Goal: Task Accomplishment & Management: Use online tool/utility

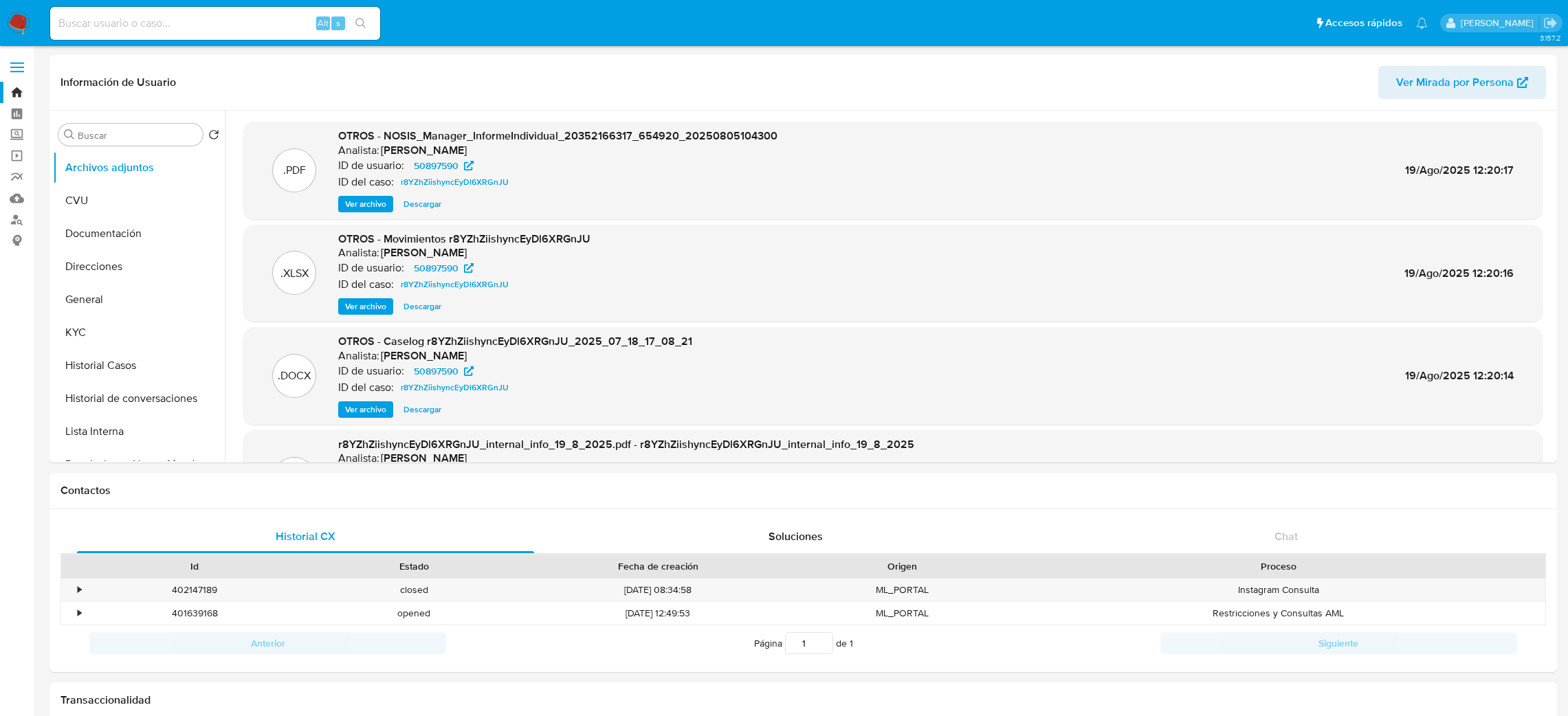
select select "10"
click at [177, 18] on input at bounding box center [214, 23] width 330 height 18
paste input "50897590"
type input "50897590"
click at [117, 370] on button "Historial Casos" at bounding box center [133, 366] width 161 height 33
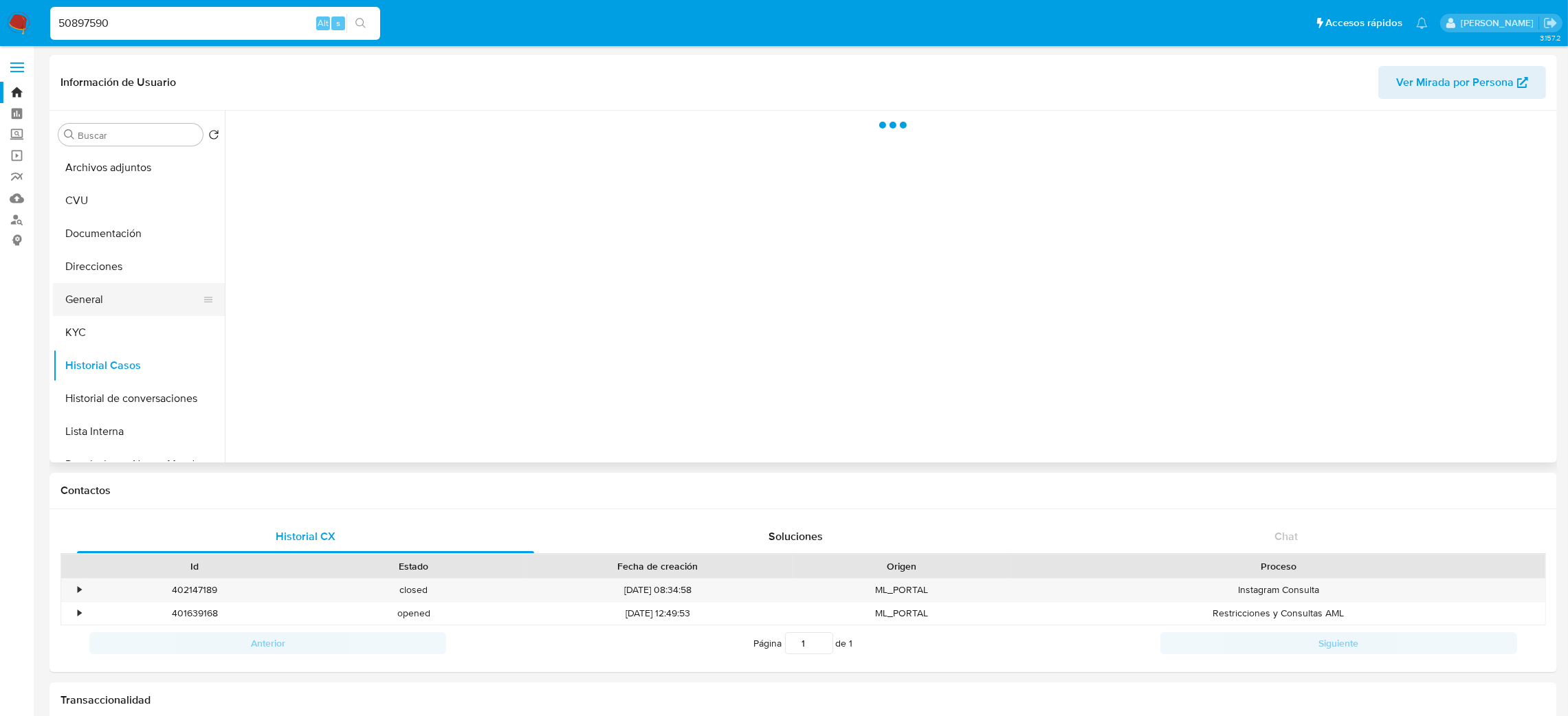
click at [96, 298] on button "General" at bounding box center [133, 300] width 161 height 33
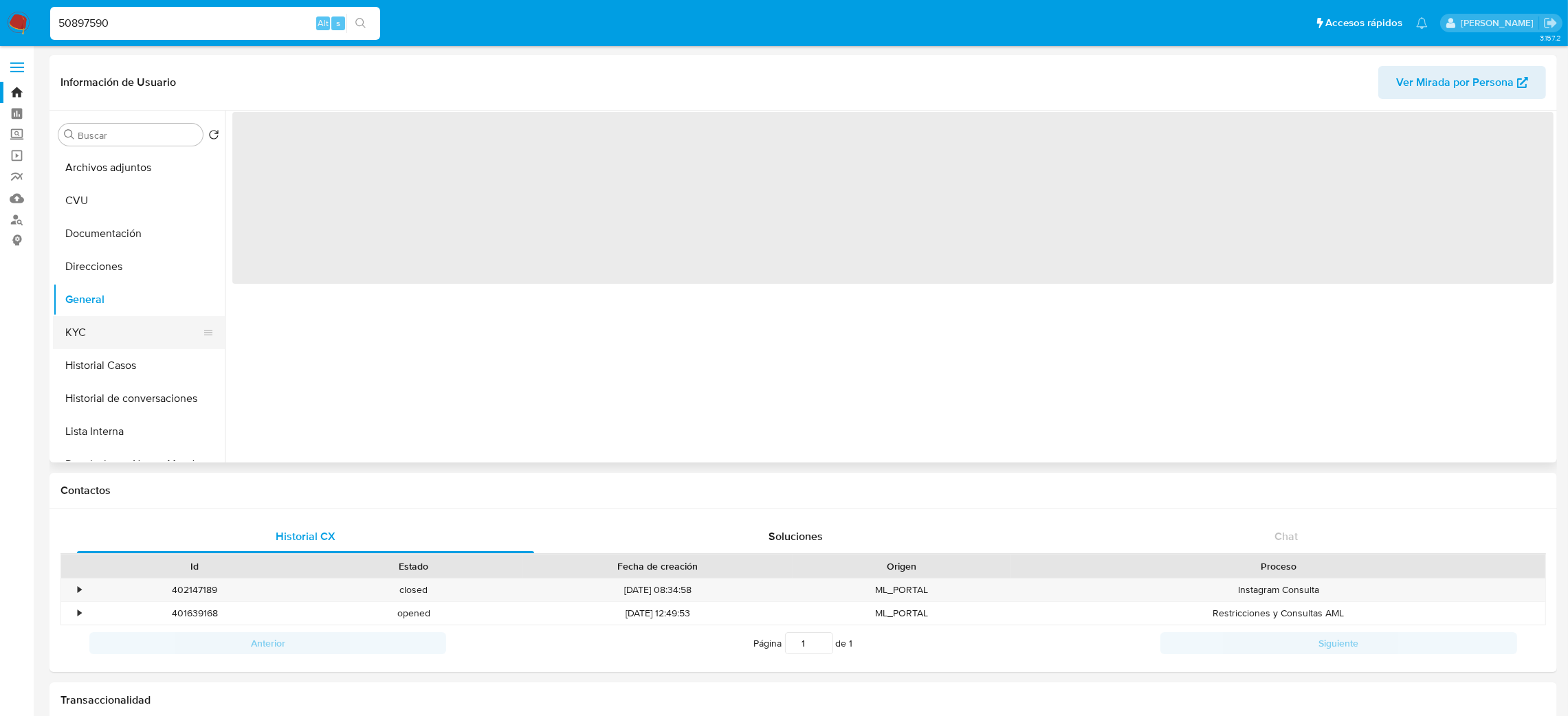
click at [119, 341] on button "KYC" at bounding box center [133, 333] width 161 height 33
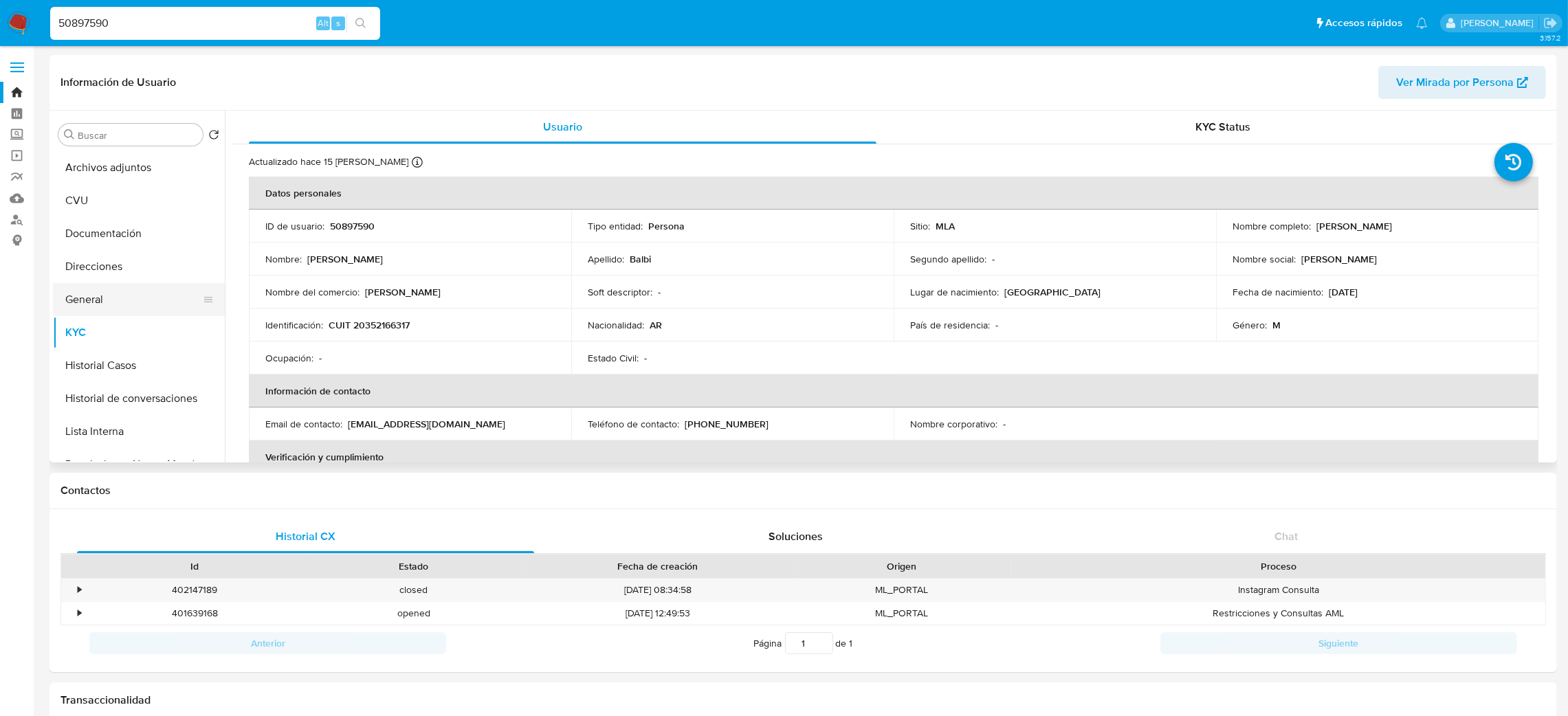
click at [138, 289] on button "General" at bounding box center [133, 300] width 161 height 33
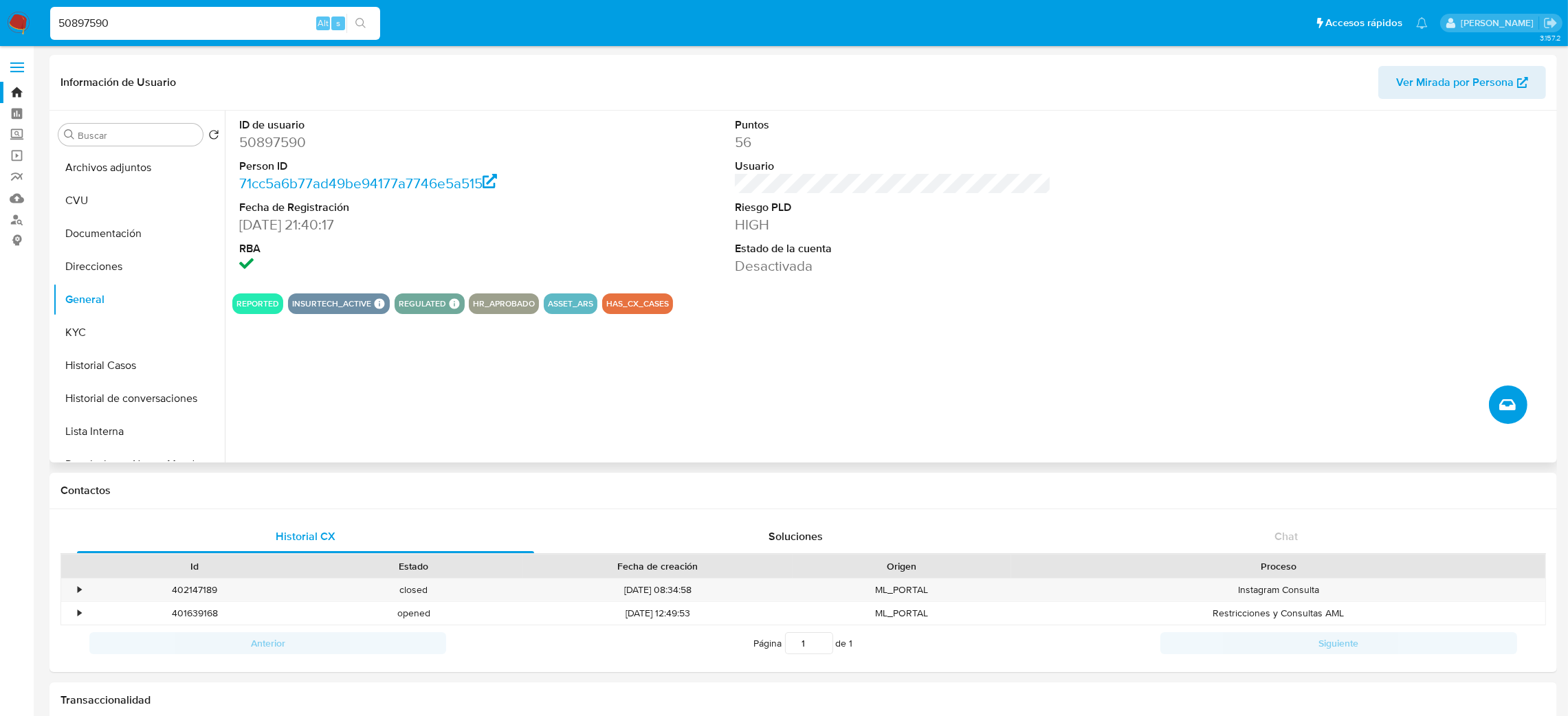
click at [1525, 403] on button "Crear caso manual" at bounding box center [1508, 405] width 38 height 38
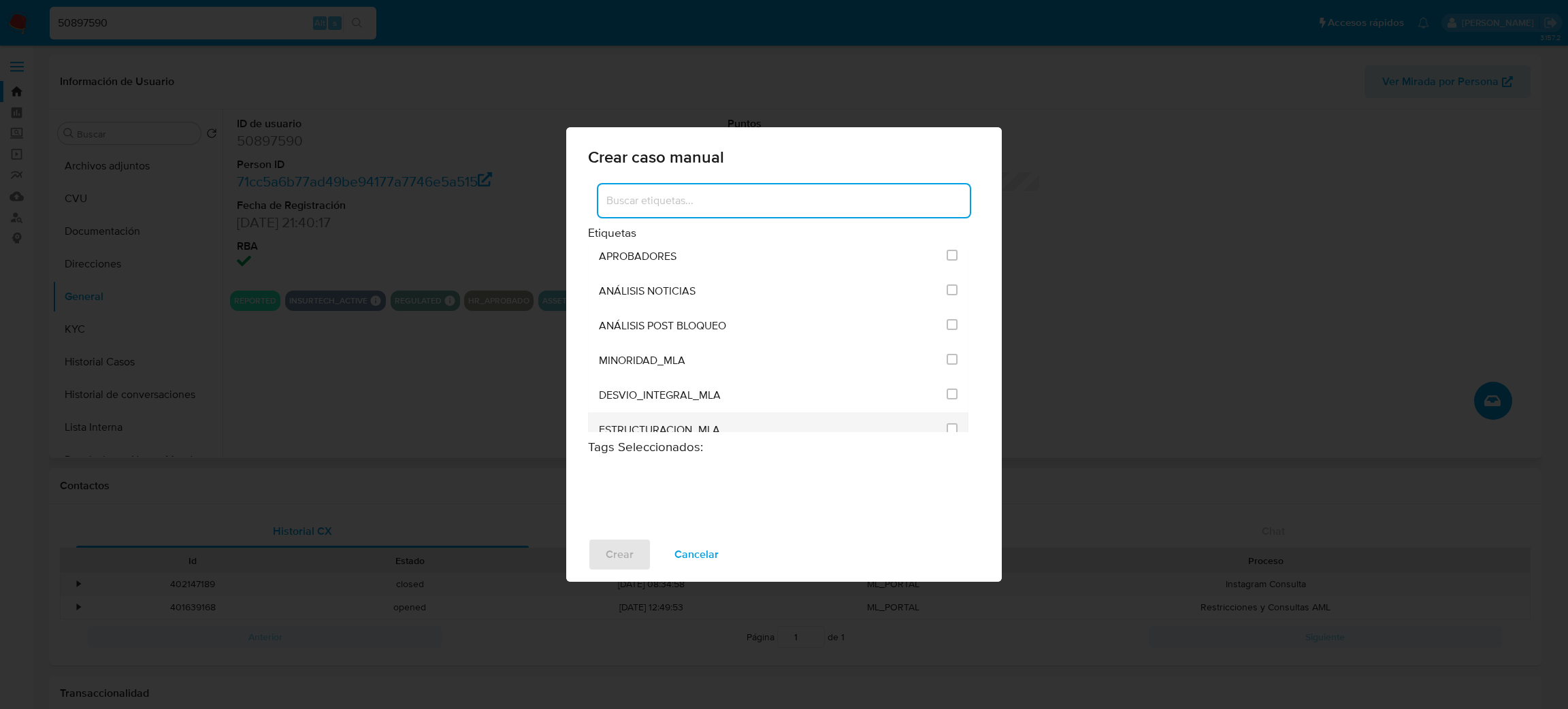
scroll to position [2714, 0]
click at [946, 367] on div at bounding box center [952, 360] width 11 height 14
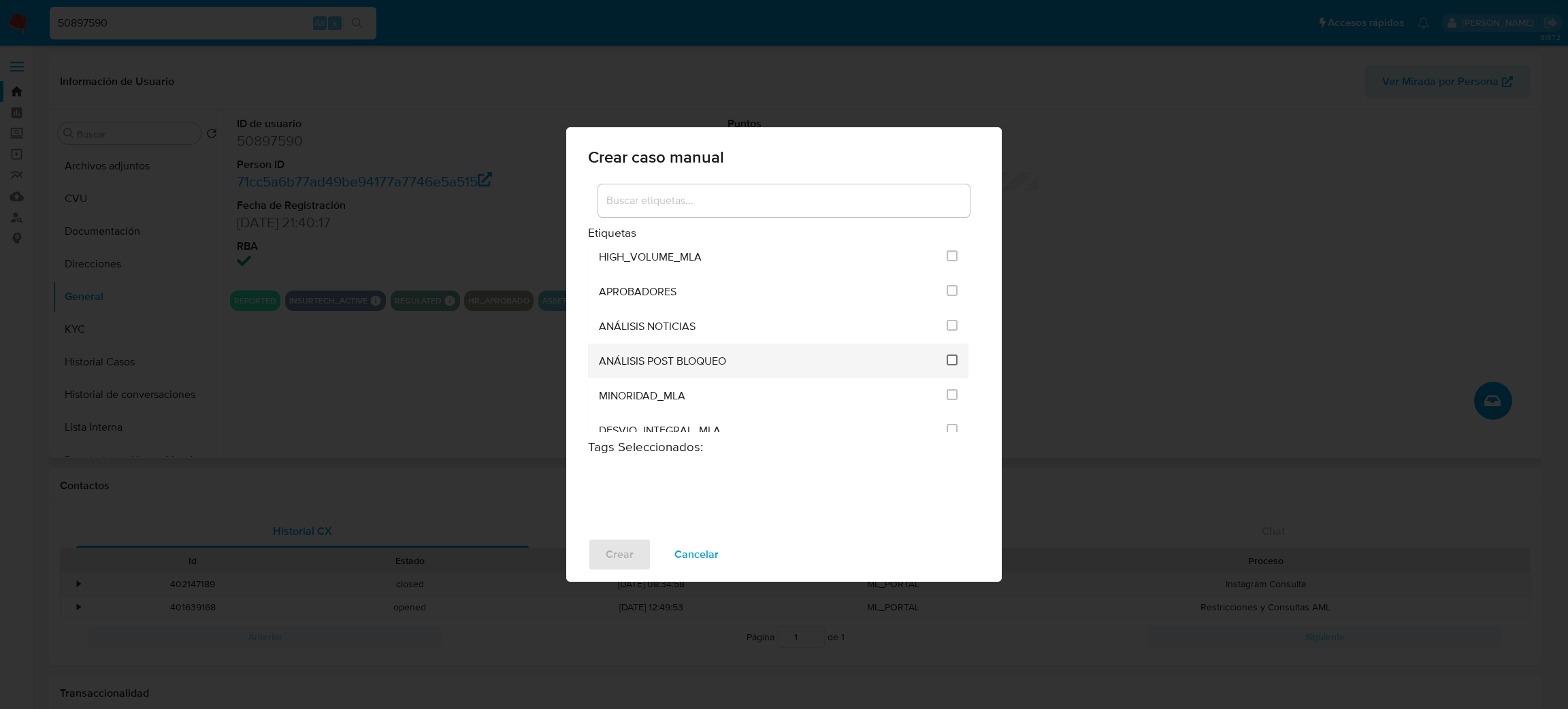
click at [946, 366] on input "3249" at bounding box center [952, 360] width 11 height 11
checkbox input "true"
click at [617, 548] on span "Crear" at bounding box center [619, 554] width 28 height 30
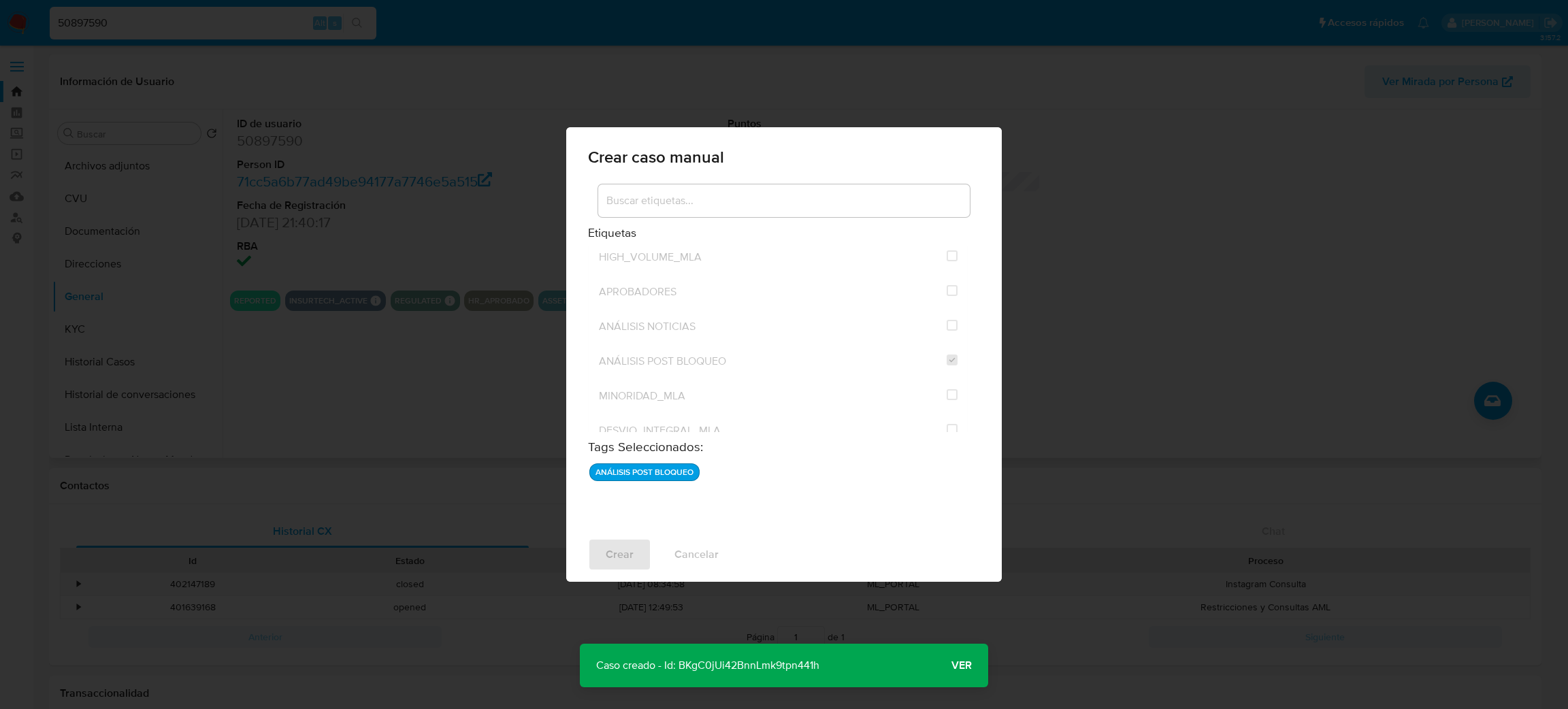
click at [952, 665] on span "Ver" at bounding box center [962, 665] width 20 height 0
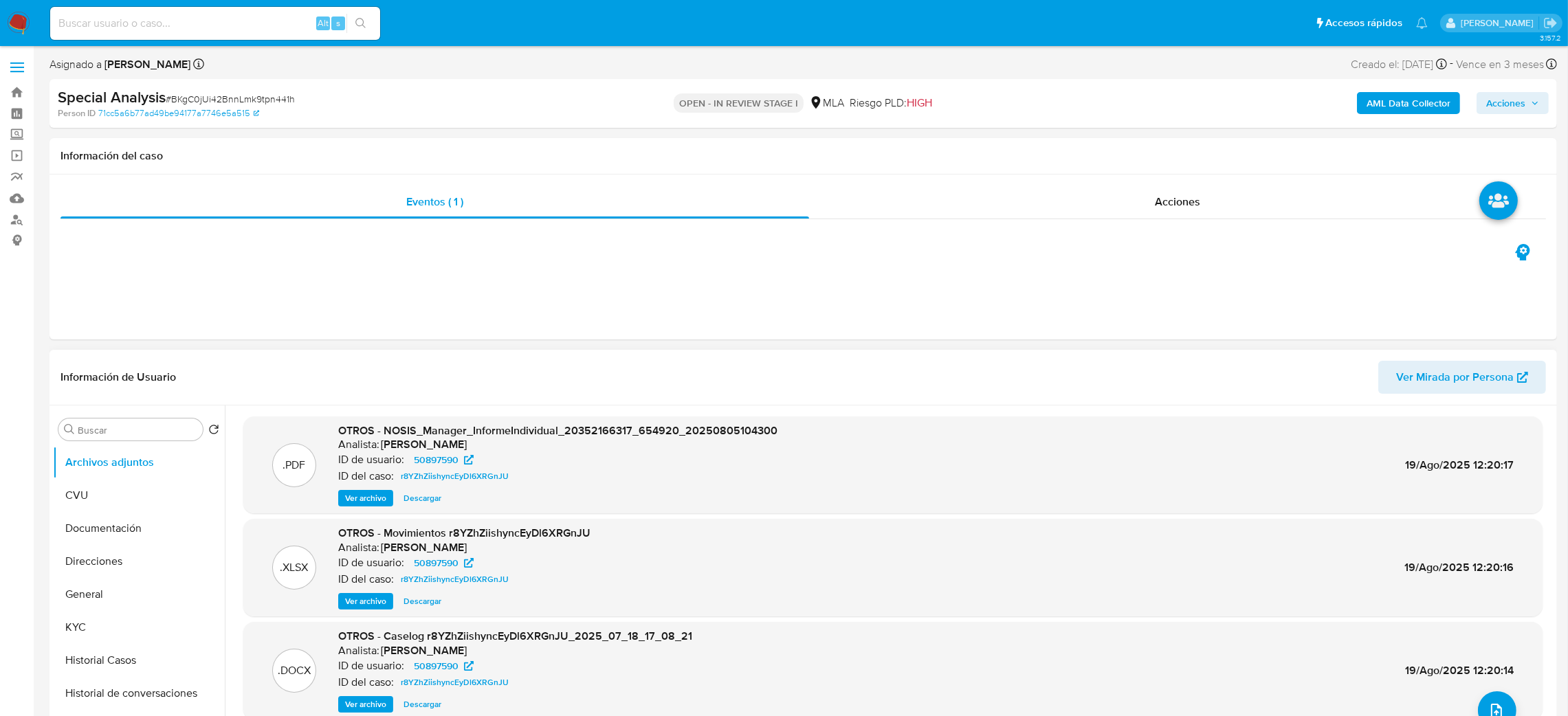
select select "10"
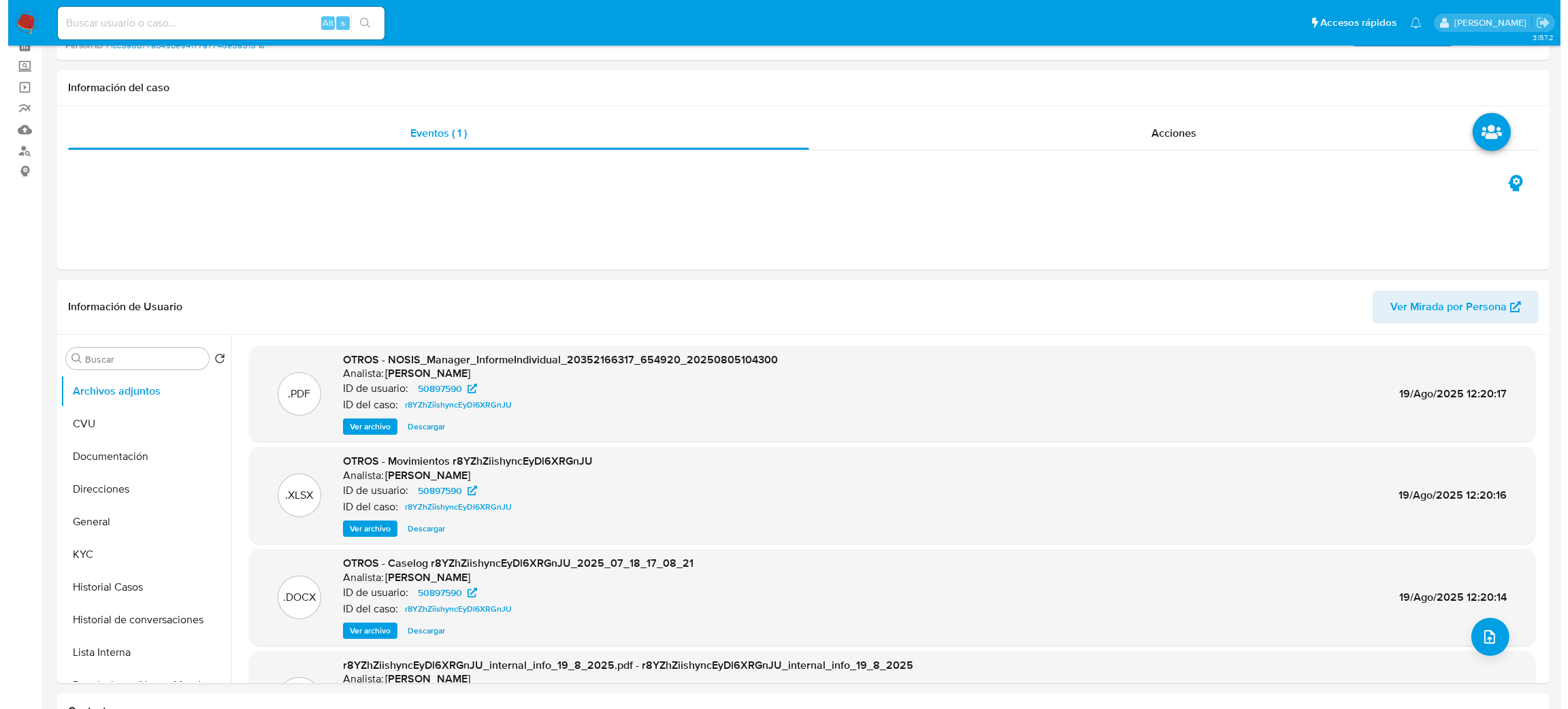
scroll to position [102, 0]
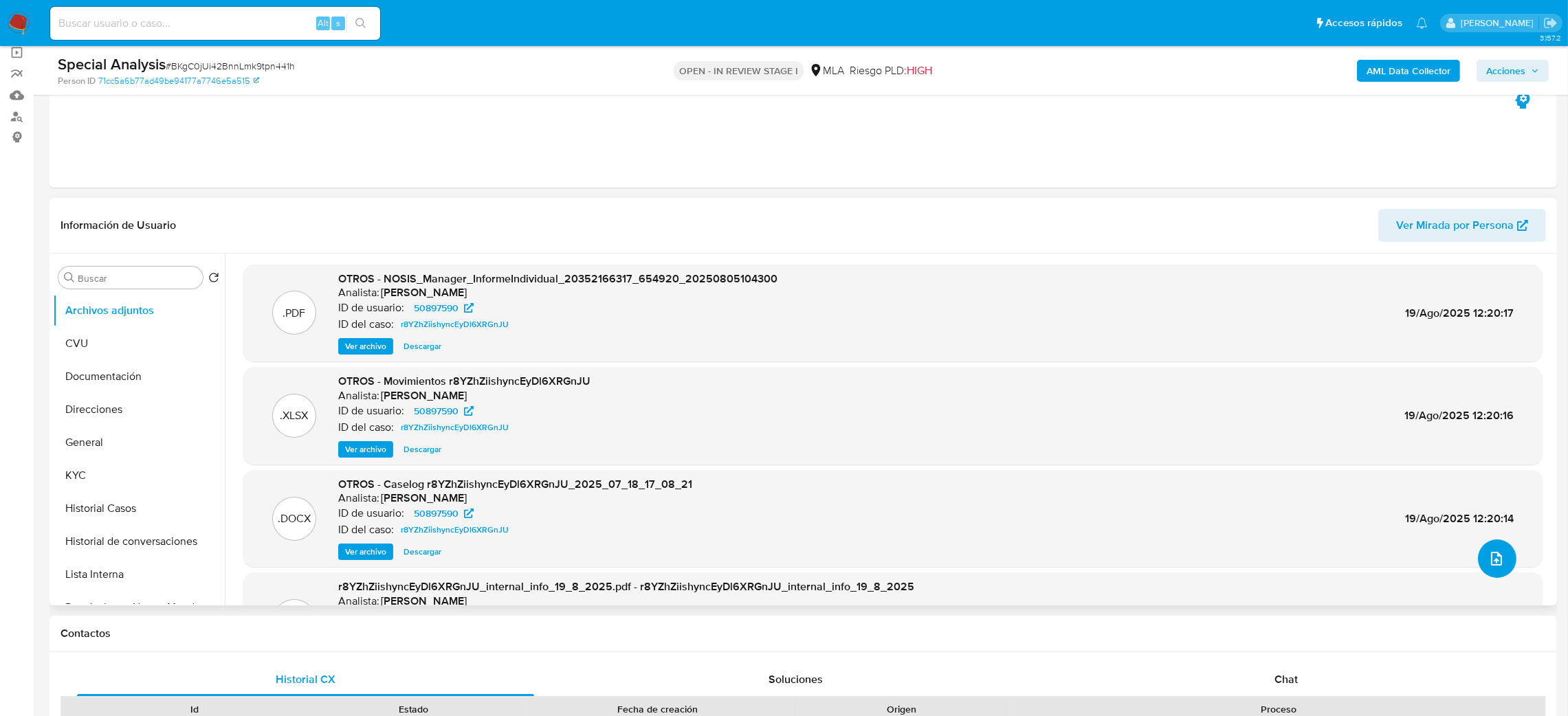
click at [1479, 560] on button "upload-file" at bounding box center [1497, 559] width 38 height 38
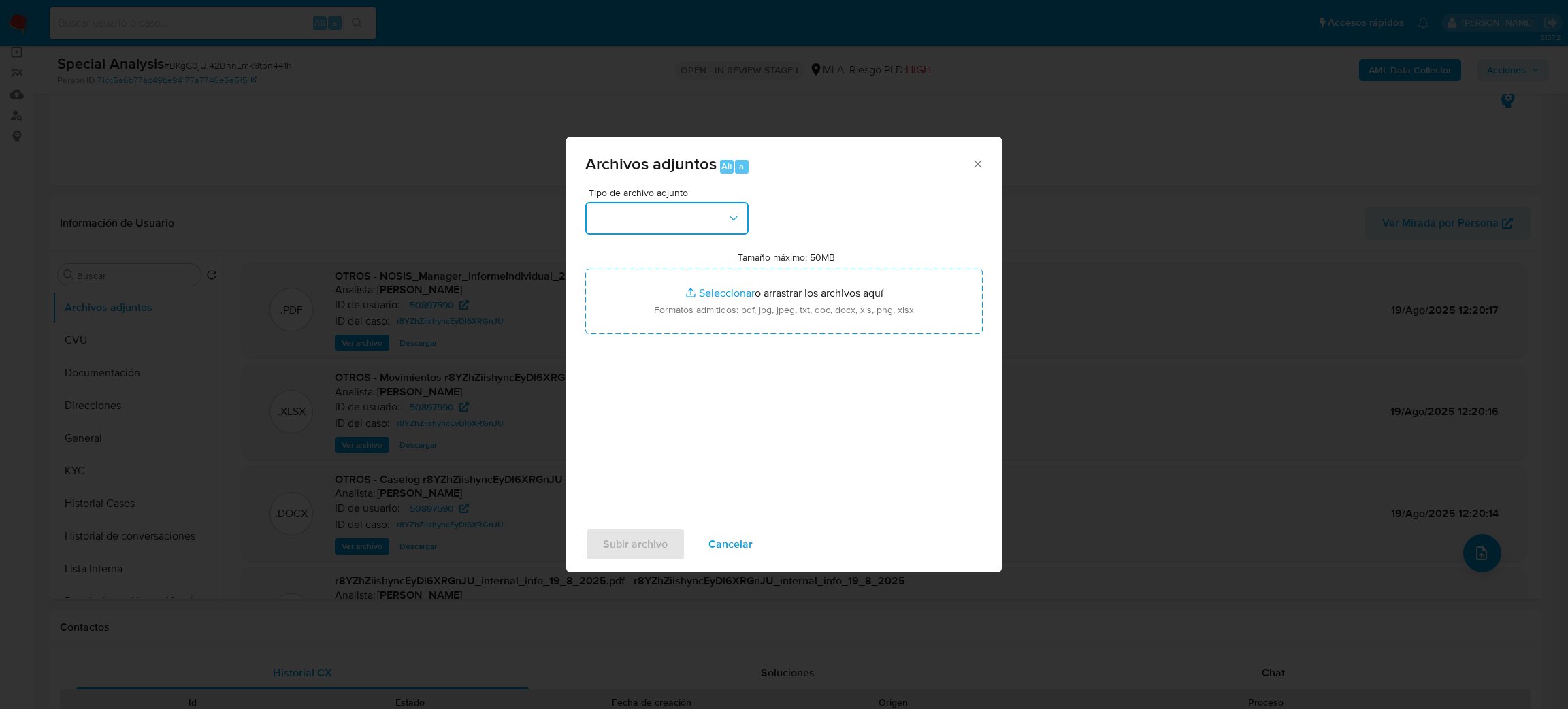
click at [627, 220] on button "button" at bounding box center [667, 218] width 164 height 33
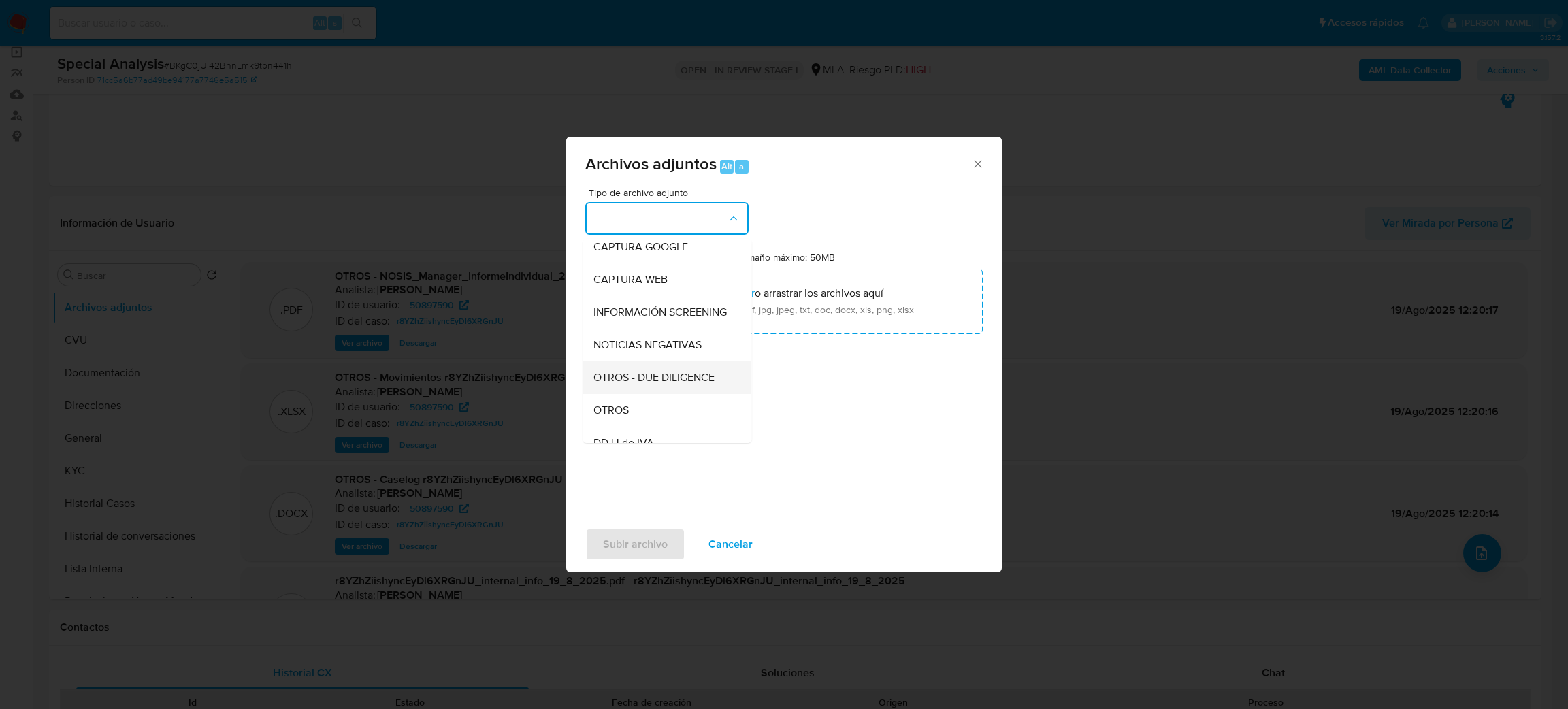
scroll to position [204, 0]
click at [0, 441] on div "Archivos adjuntos Alt a Tipo de archivo adjunto IDENTIFICACIÓN INGRESOS CAPTURA…" at bounding box center [784, 354] width 1568 height 709
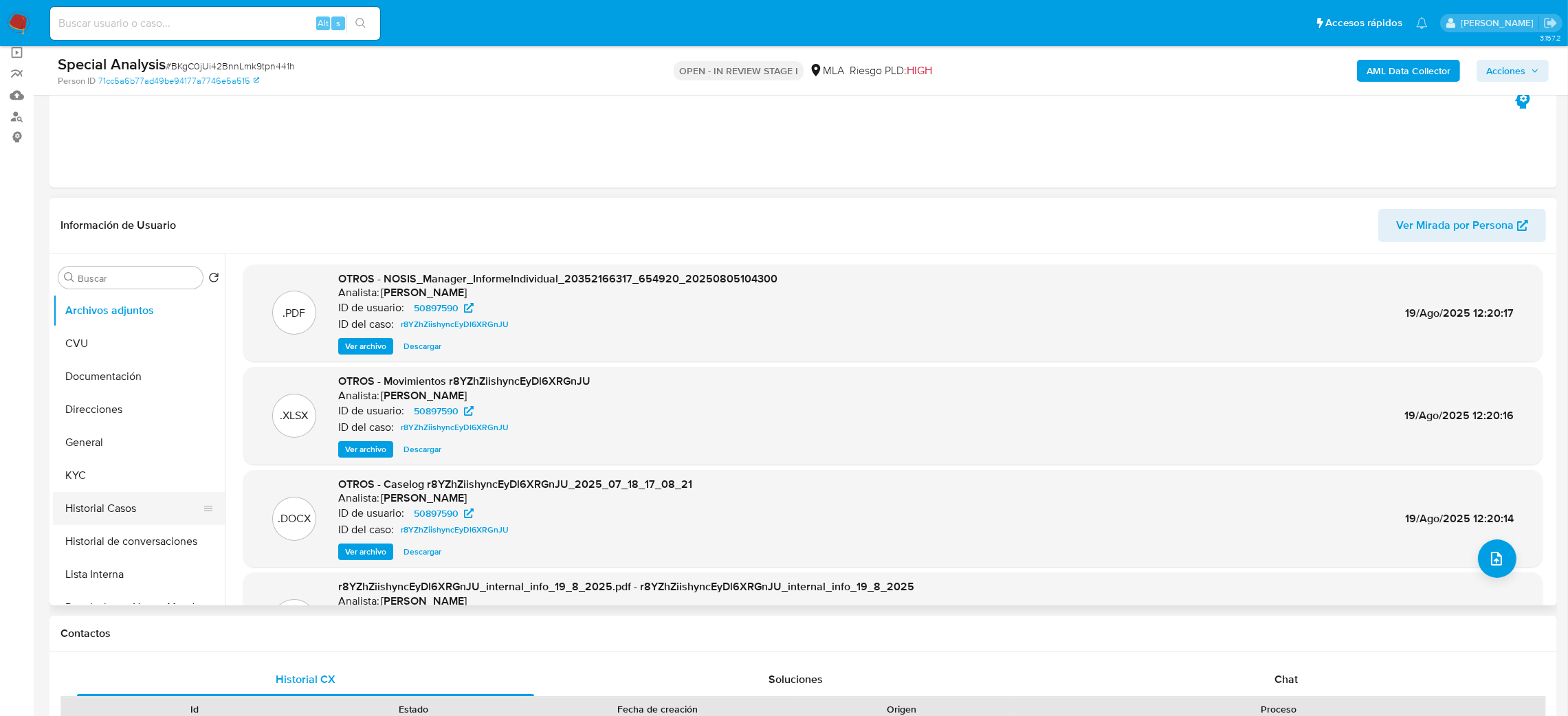
click at [87, 511] on button "Historial Casos" at bounding box center [133, 508] width 161 height 33
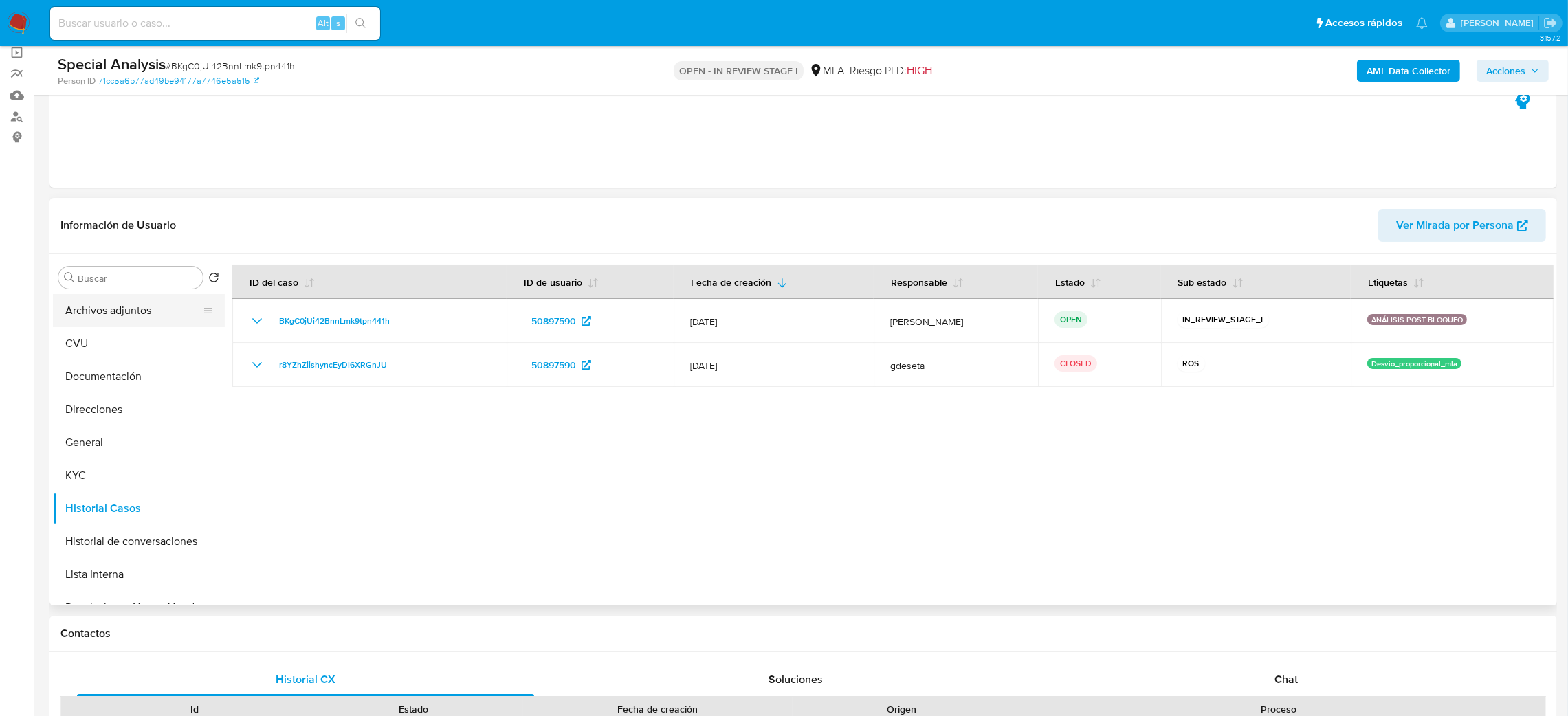
click at [113, 319] on button "Archivos adjuntos" at bounding box center [133, 311] width 161 height 33
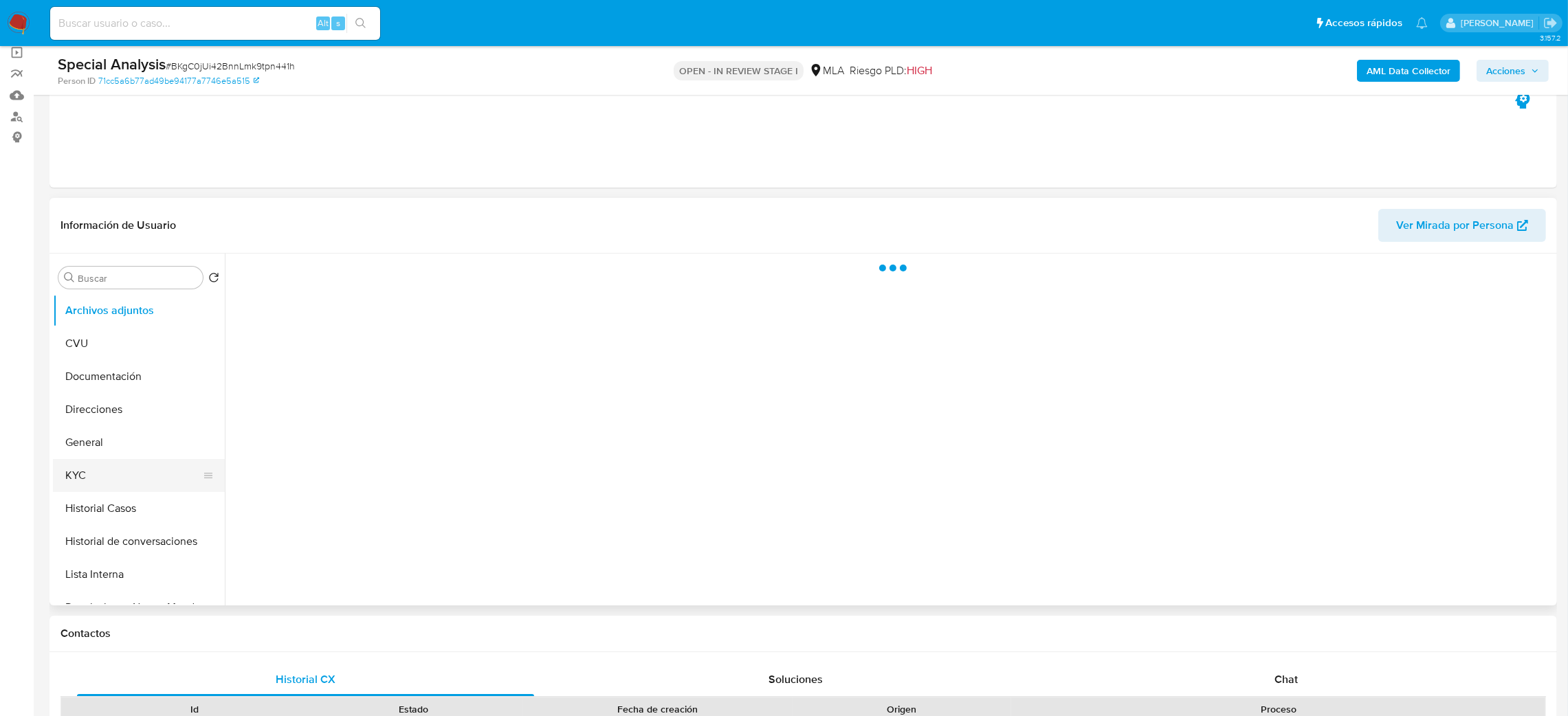
click at [122, 473] on button "KYC" at bounding box center [133, 475] width 161 height 33
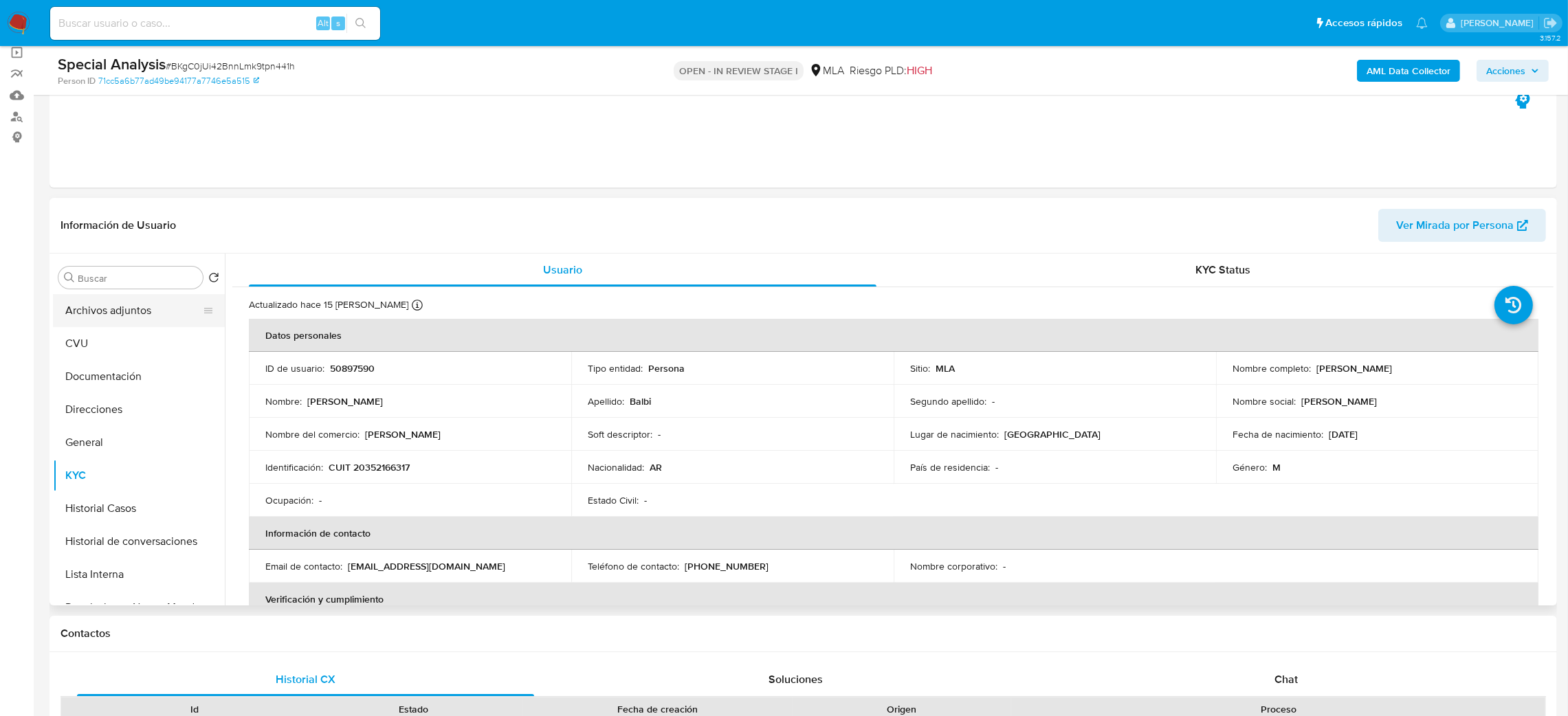
click at [81, 314] on button "Archivos adjuntos" at bounding box center [133, 311] width 161 height 33
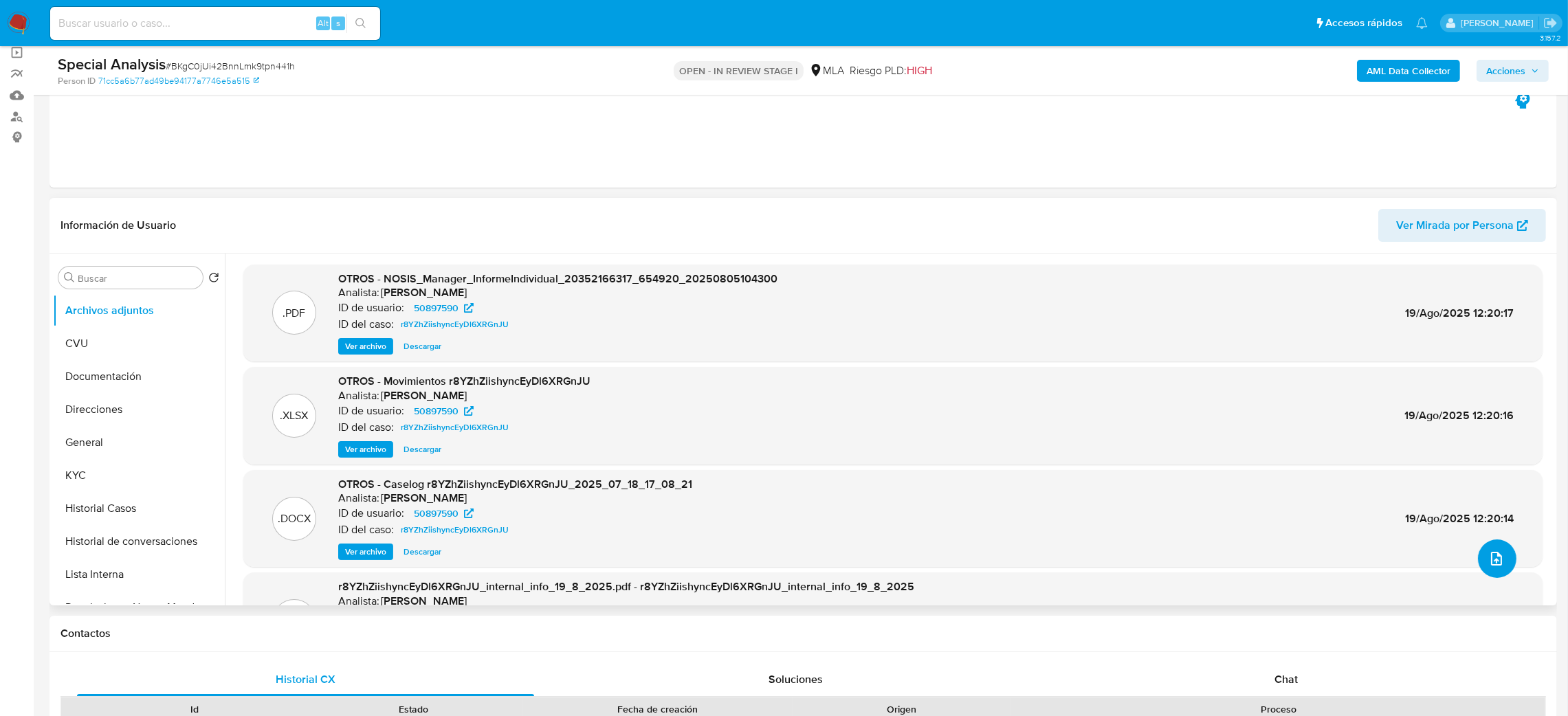
click at [1489, 563] on icon "upload-file" at bounding box center [1497, 559] width 16 height 16
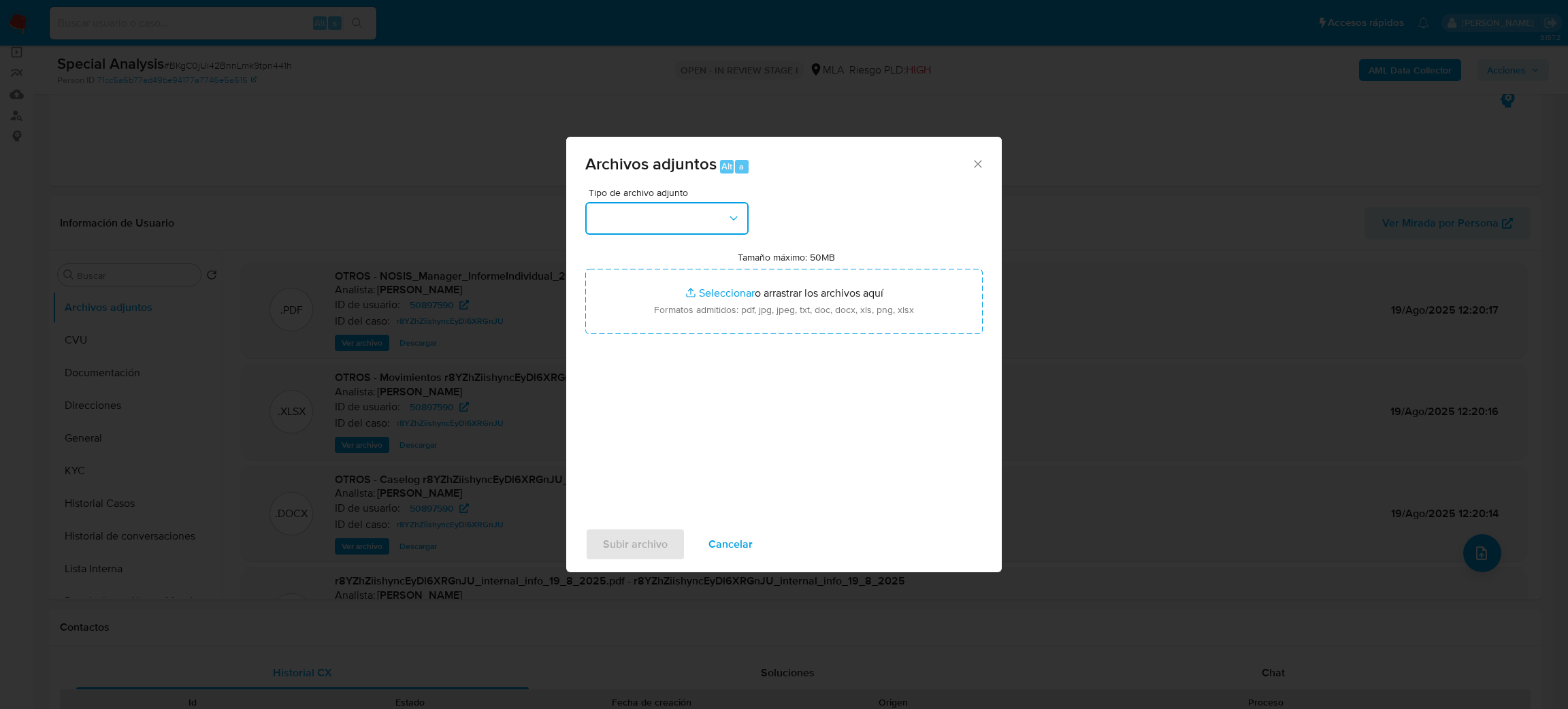
click at [644, 222] on button "button" at bounding box center [667, 218] width 164 height 33
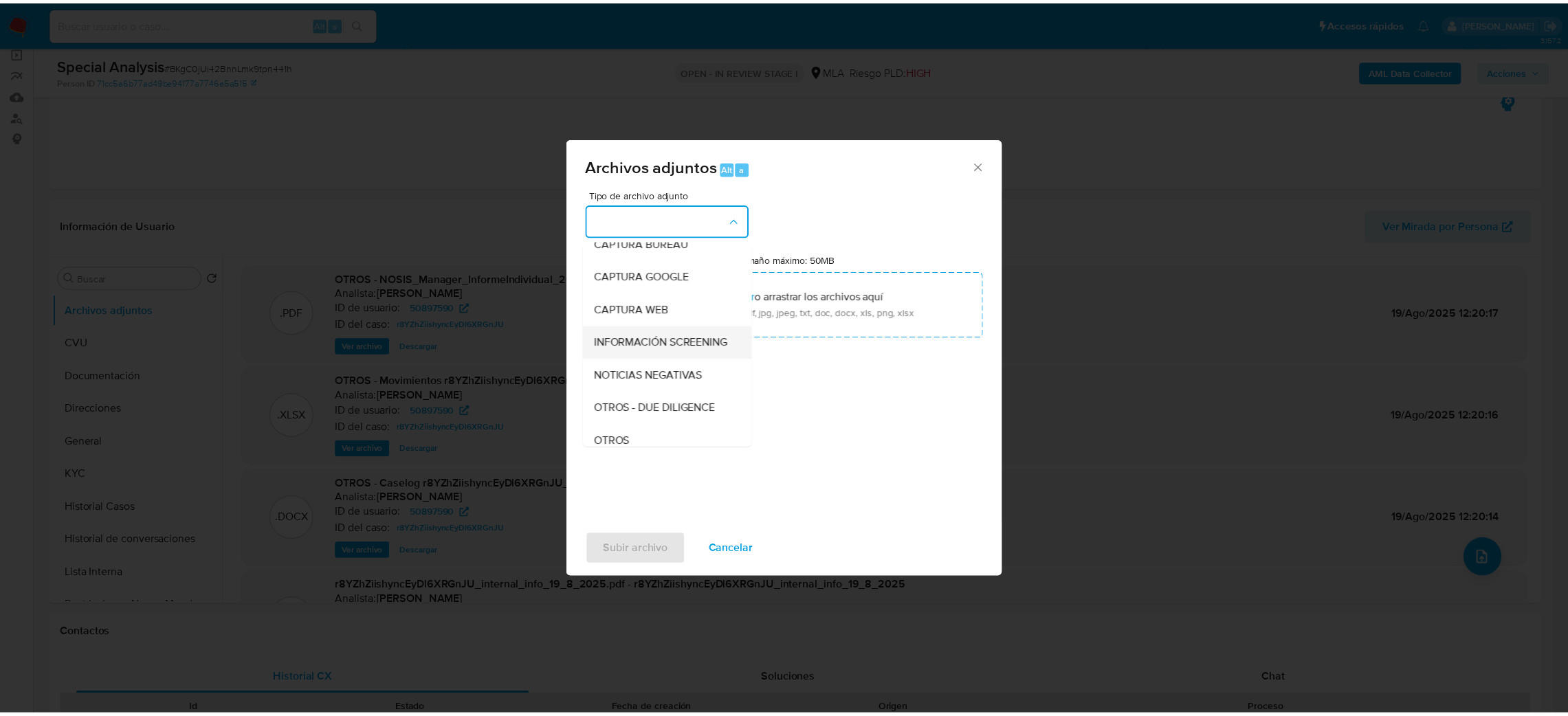
scroll to position [103, 0]
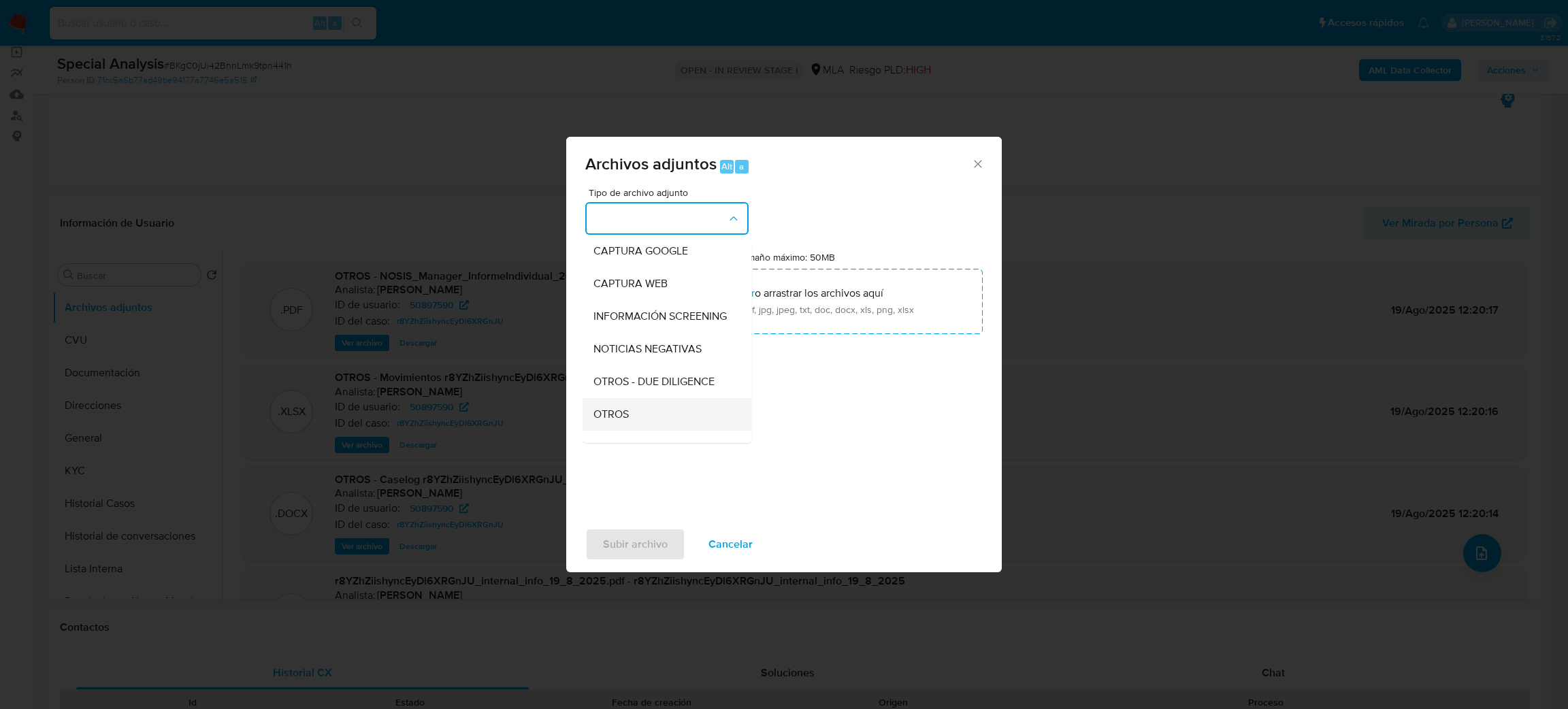
click at [656, 429] on div "OTROS" at bounding box center [662, 414] width 139 height 33
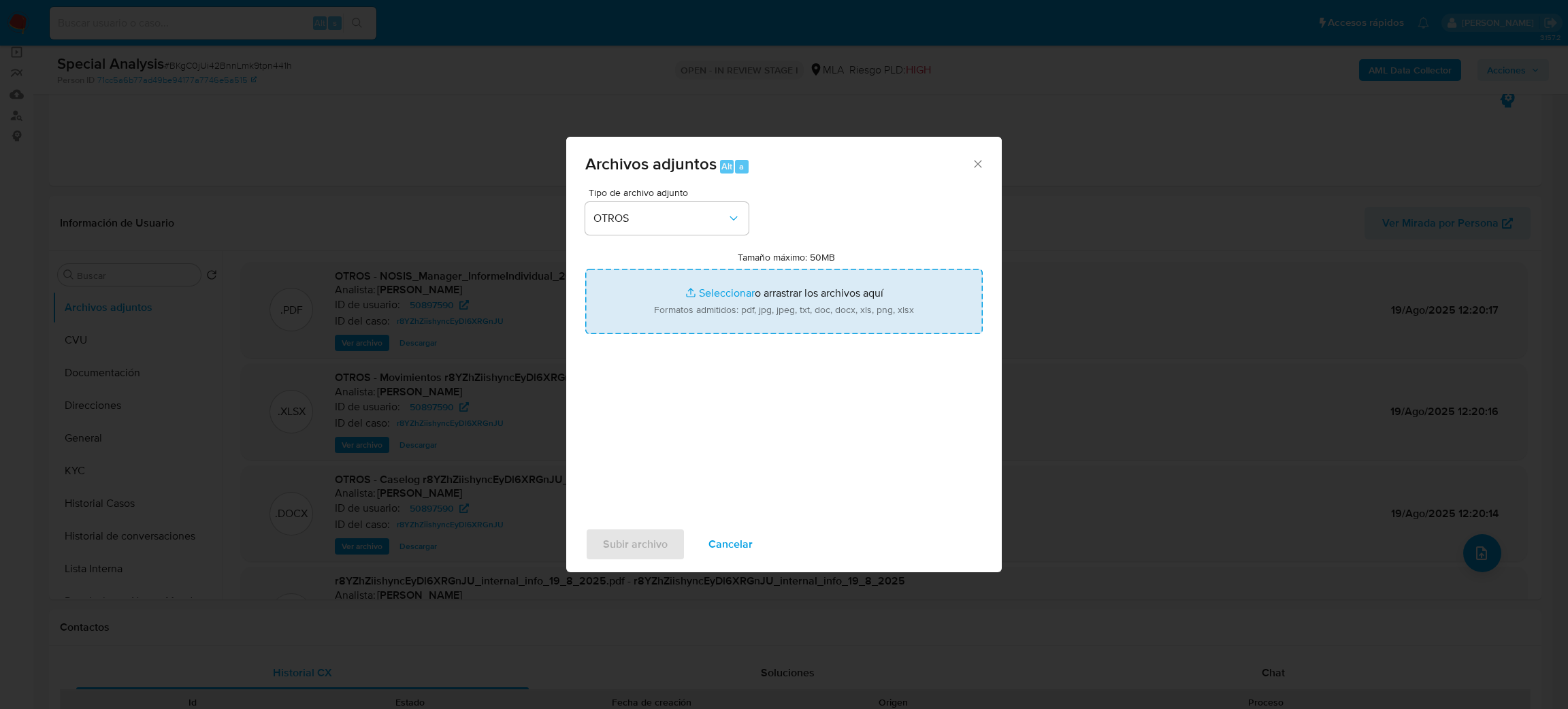
click at [696, 303] on input "Tamaño máximo: 50MB Seleccionar archivos" at bounding box center [784, 302] width 398 height 65
type input "C:\fakepath\Resumen_de_comprobantes_emitidos_20242.pdf"
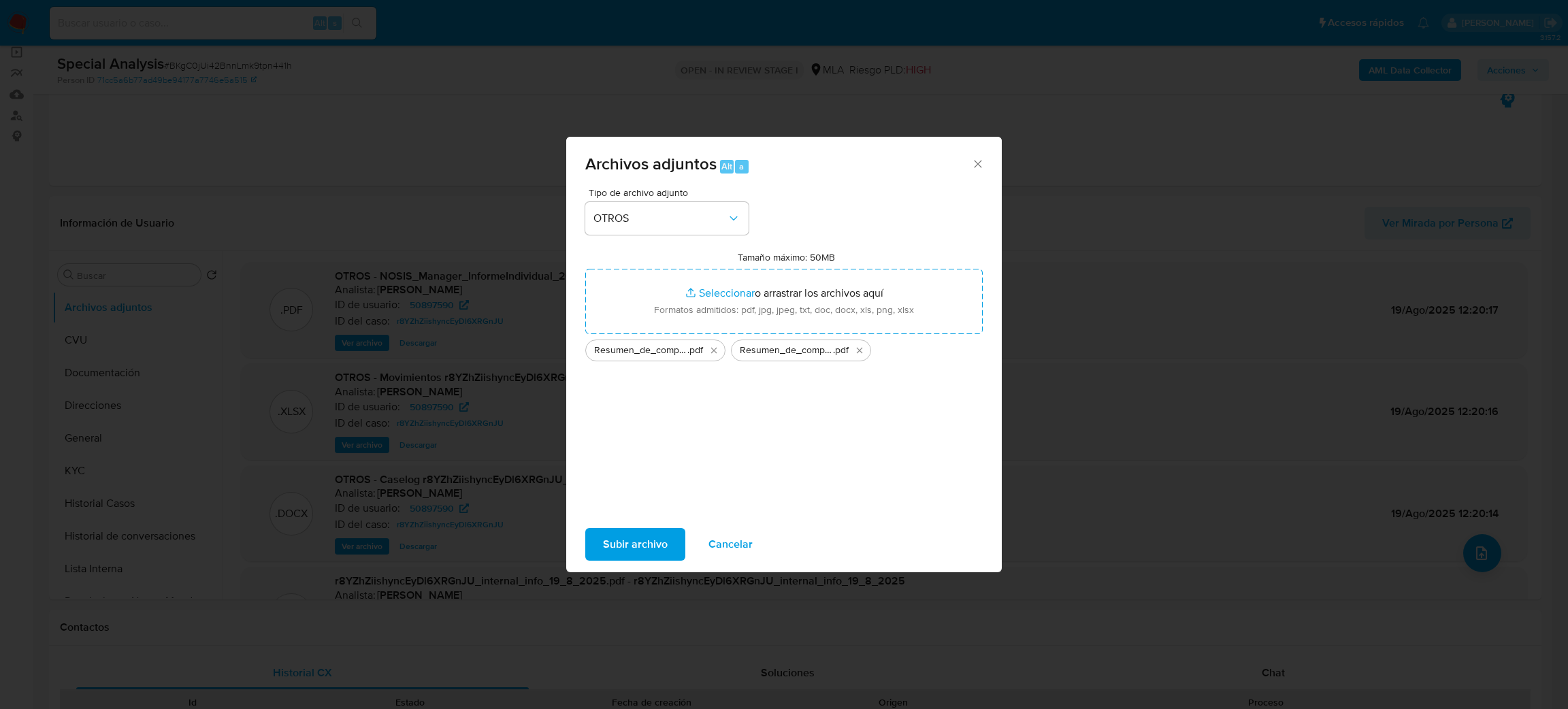
click at [660, 539] on span "Subir archivo" at bounding box center [635, 544] width 65 height 30
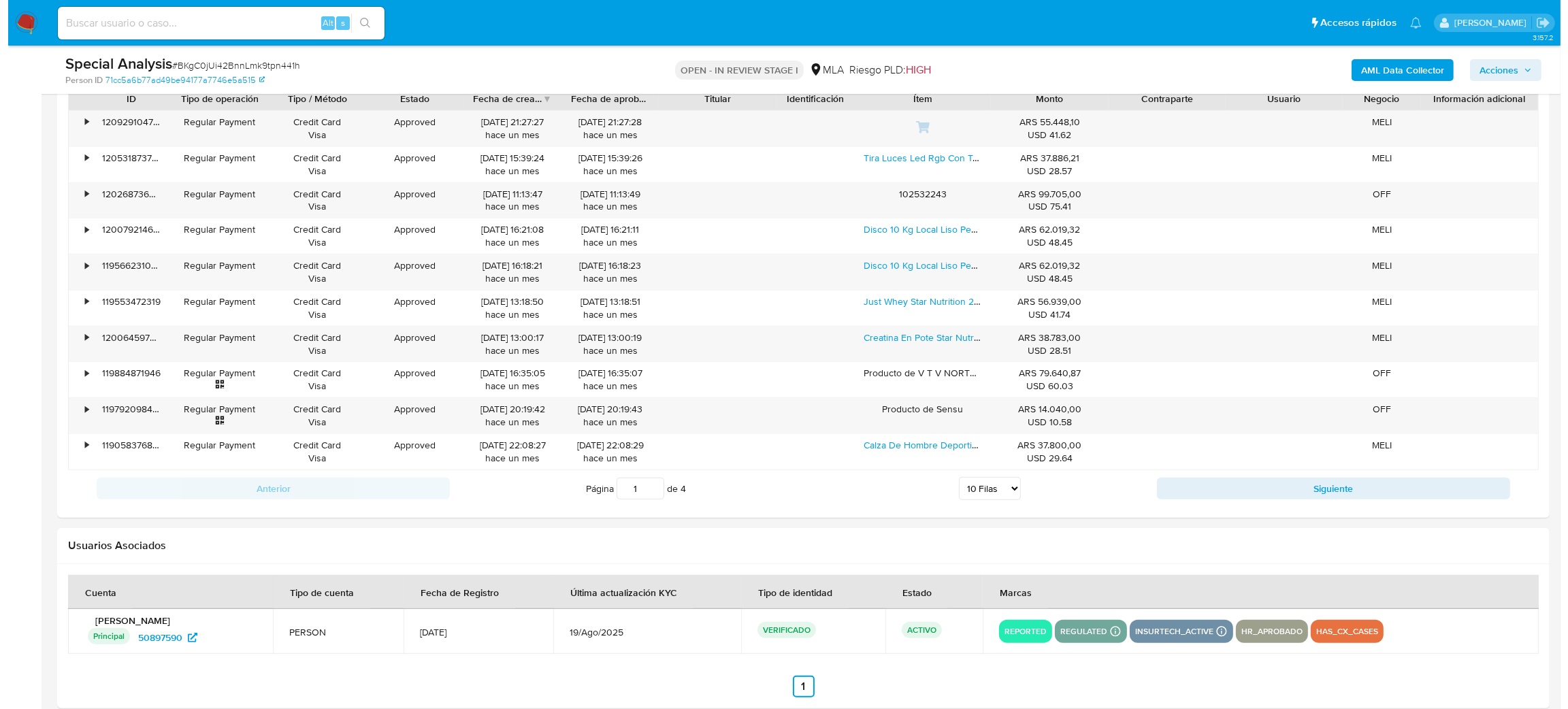
scroll to position [1930, 0]
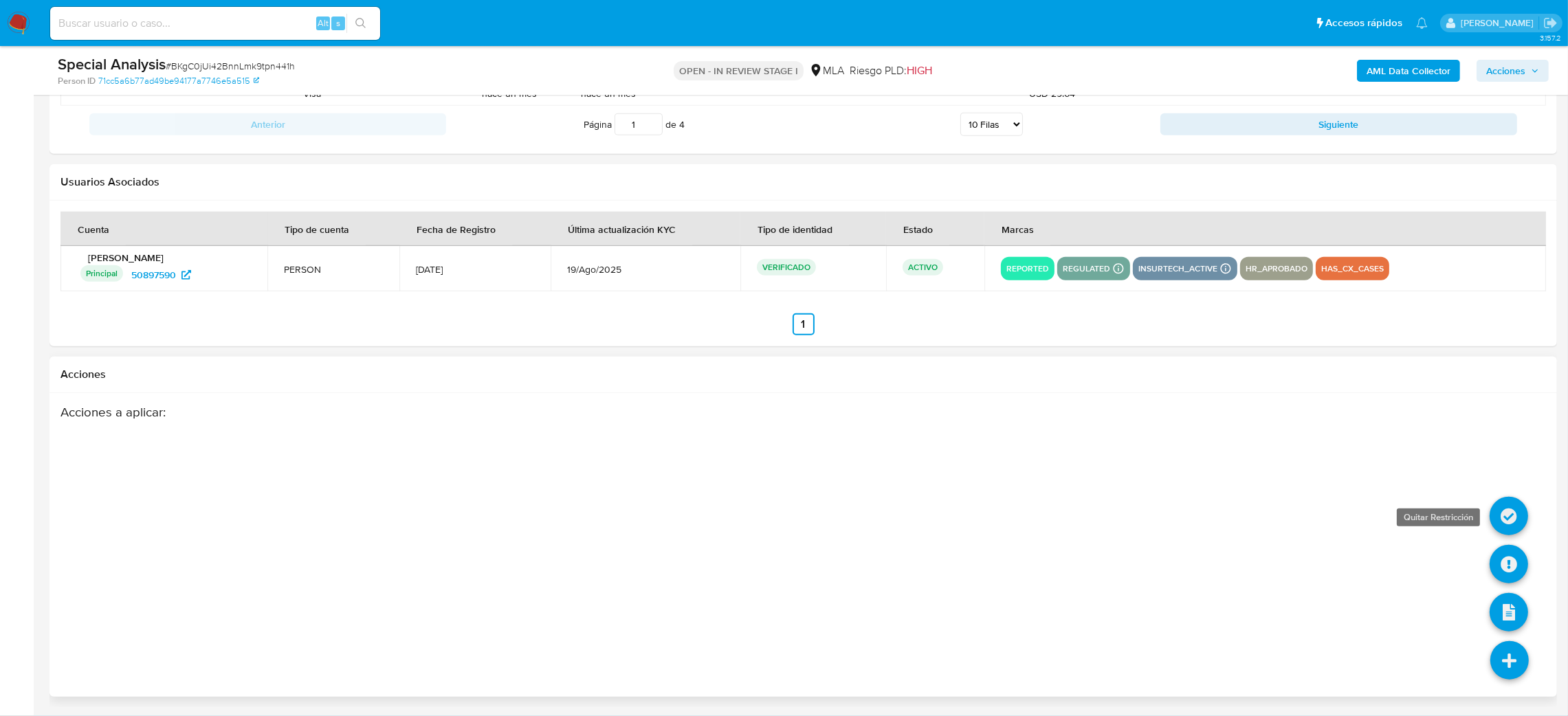
click at [1521, 516] on icon at bounding box center [1509, 516] width 38 height 38
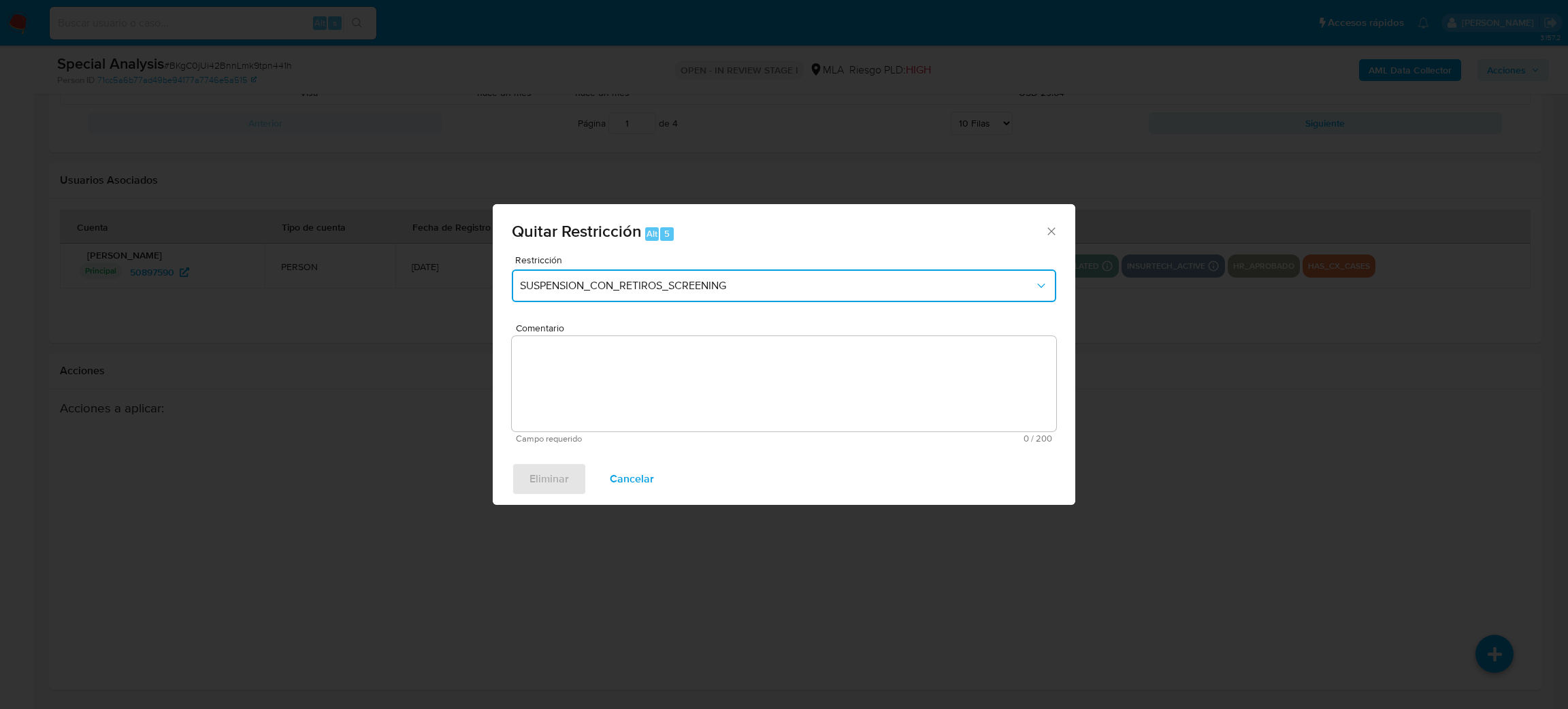
click at [683, 281] on span "SUSPENSION_CON_RETIROS_SCREENING" at bounding box center [777, 286] width 515 height 14
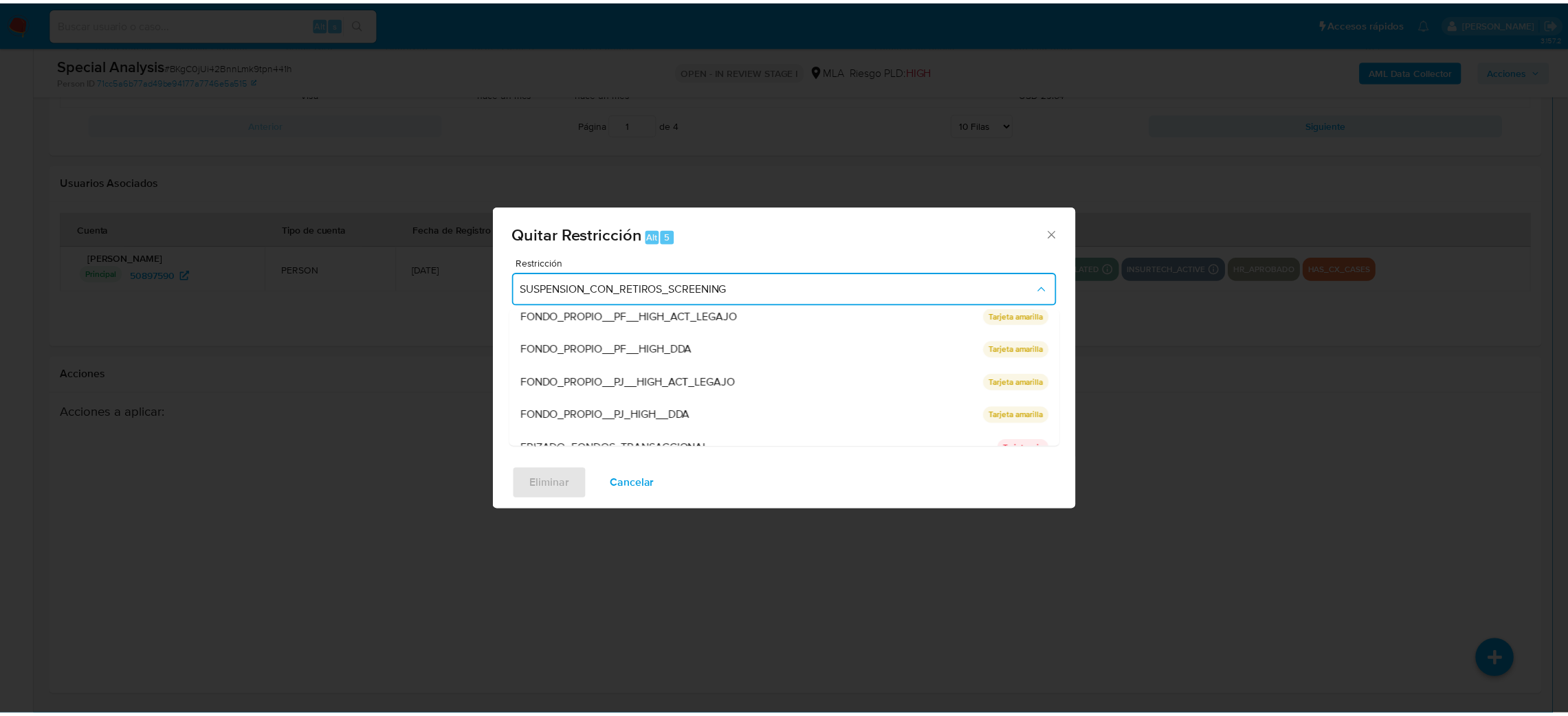
scroll to position [291, 0]
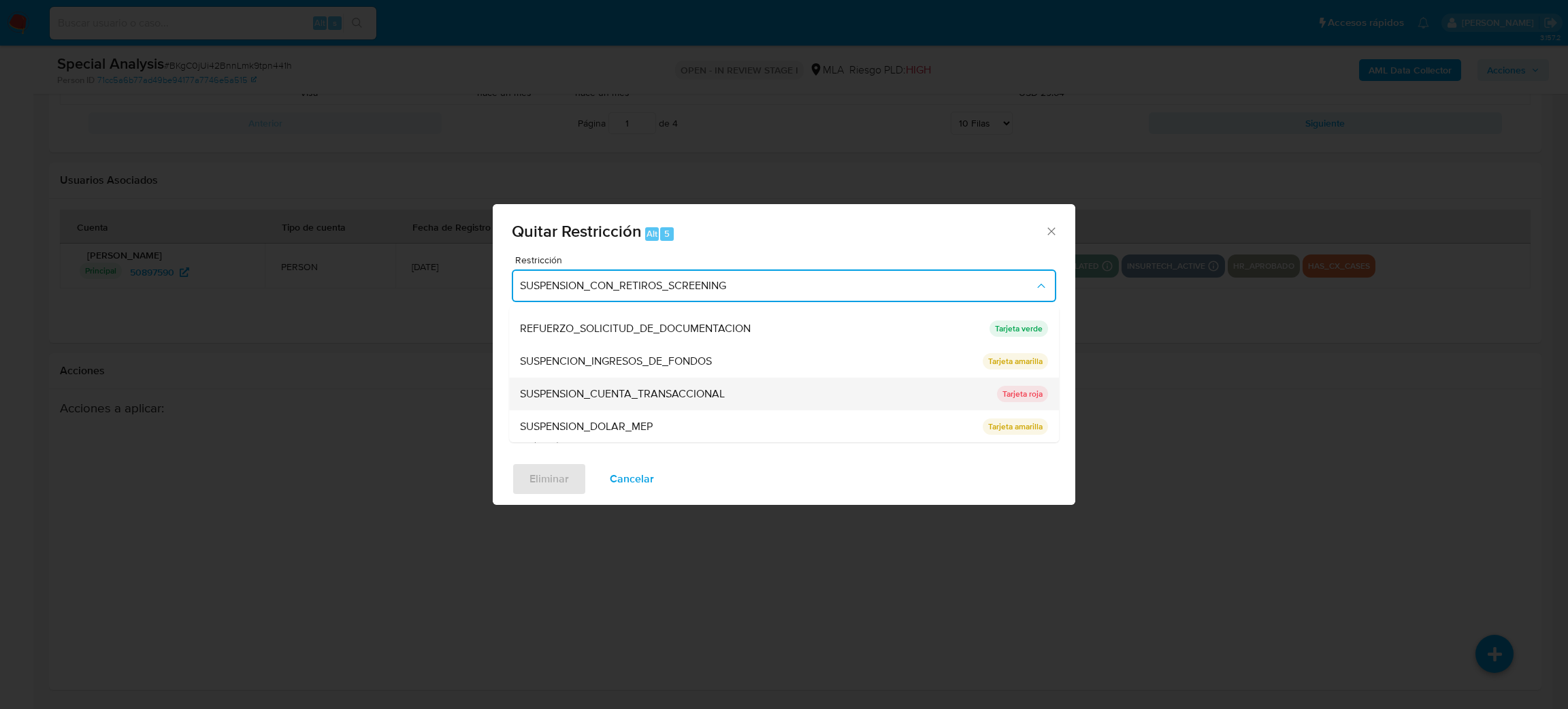
click at [647, 388] on span "SUSPENSION_CUENTA_TRANSACCIONAL" at bounding box center [622, 394] width 205 height 14
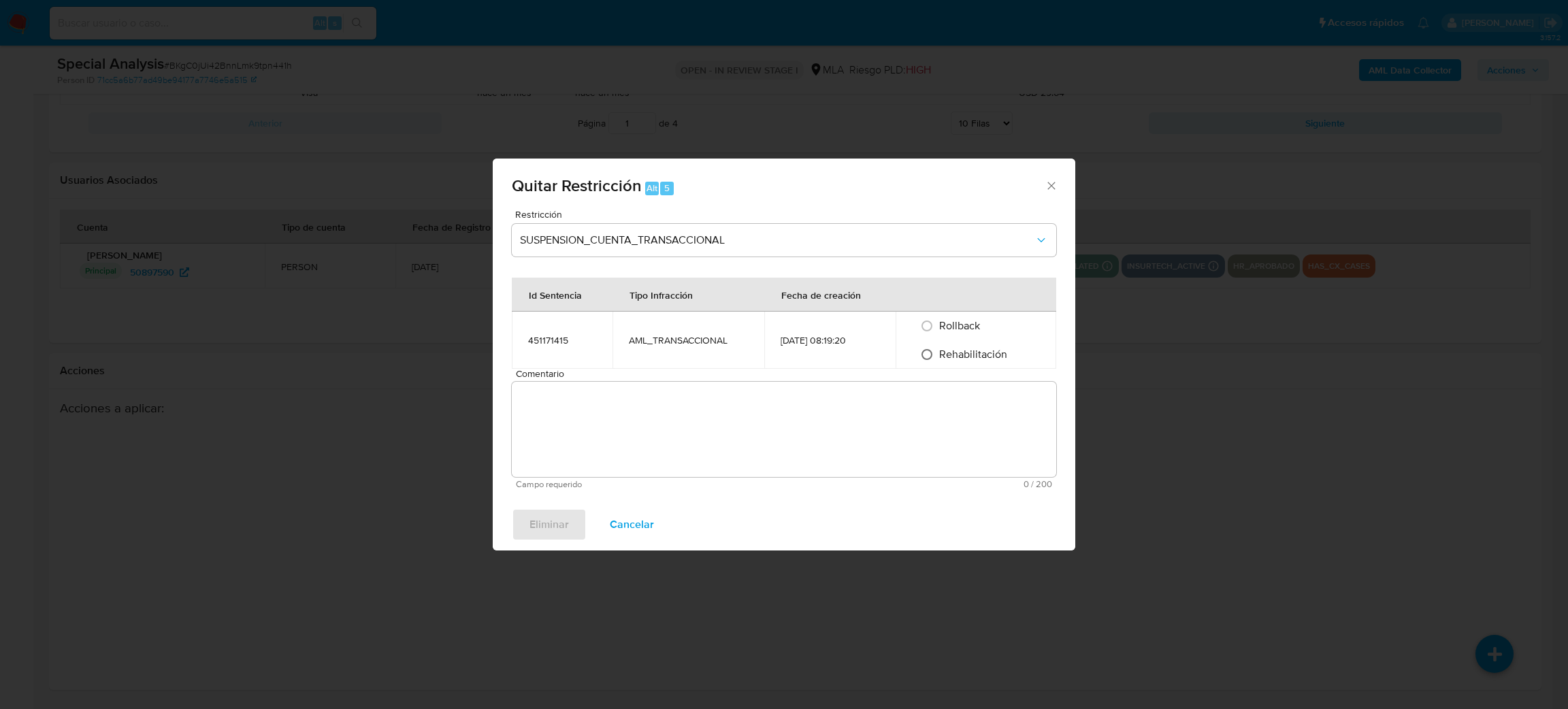
click at [932, 358] on input "Rehabilitación" at bounding box center [927, 355] width 22 height 22
radio input "true"
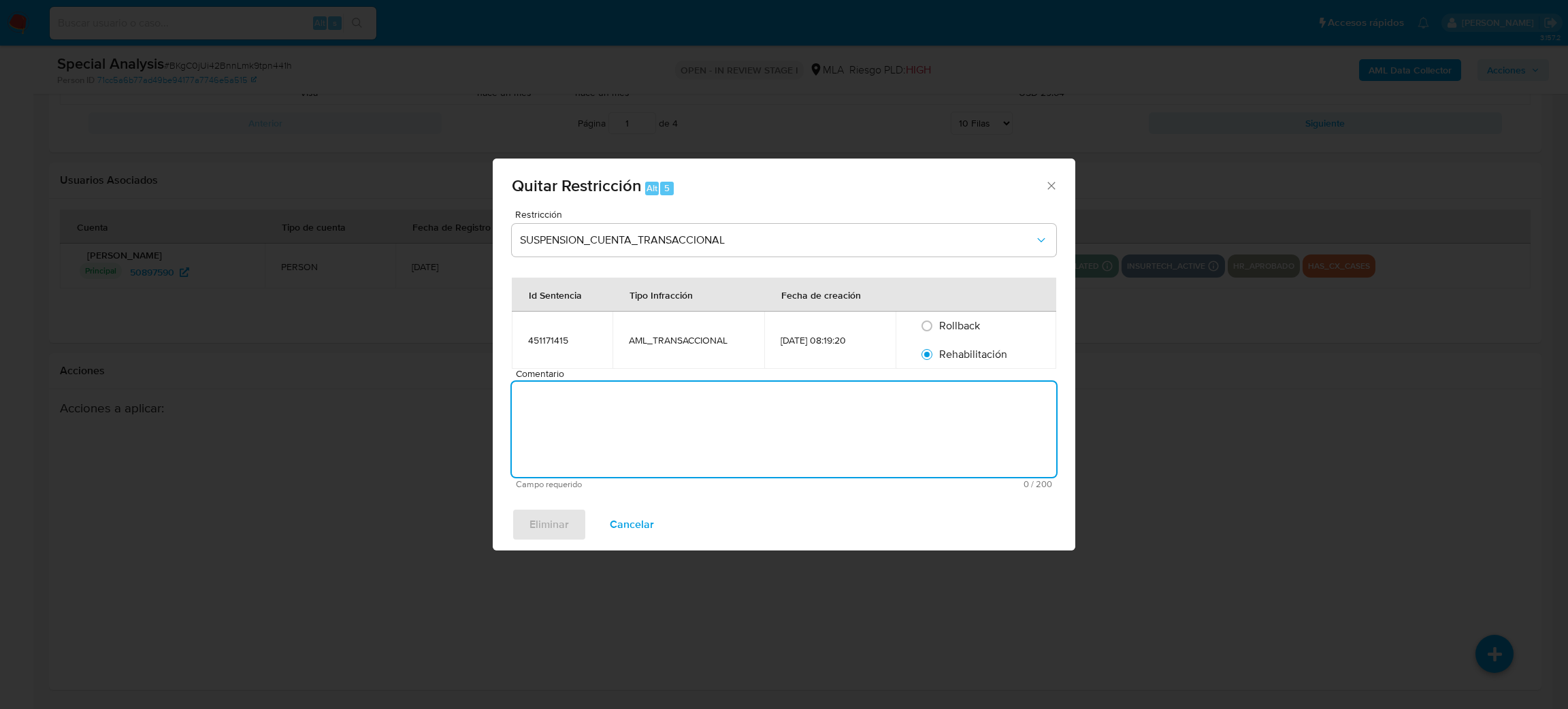
click at [888, 436] on textarea "Comentario" at bounding box center [784, 429] width 544 height 95
type textarea "AML"
click at [532, 521] on span "Eliminar" at bounding box center [549, 524] width 39 height 30
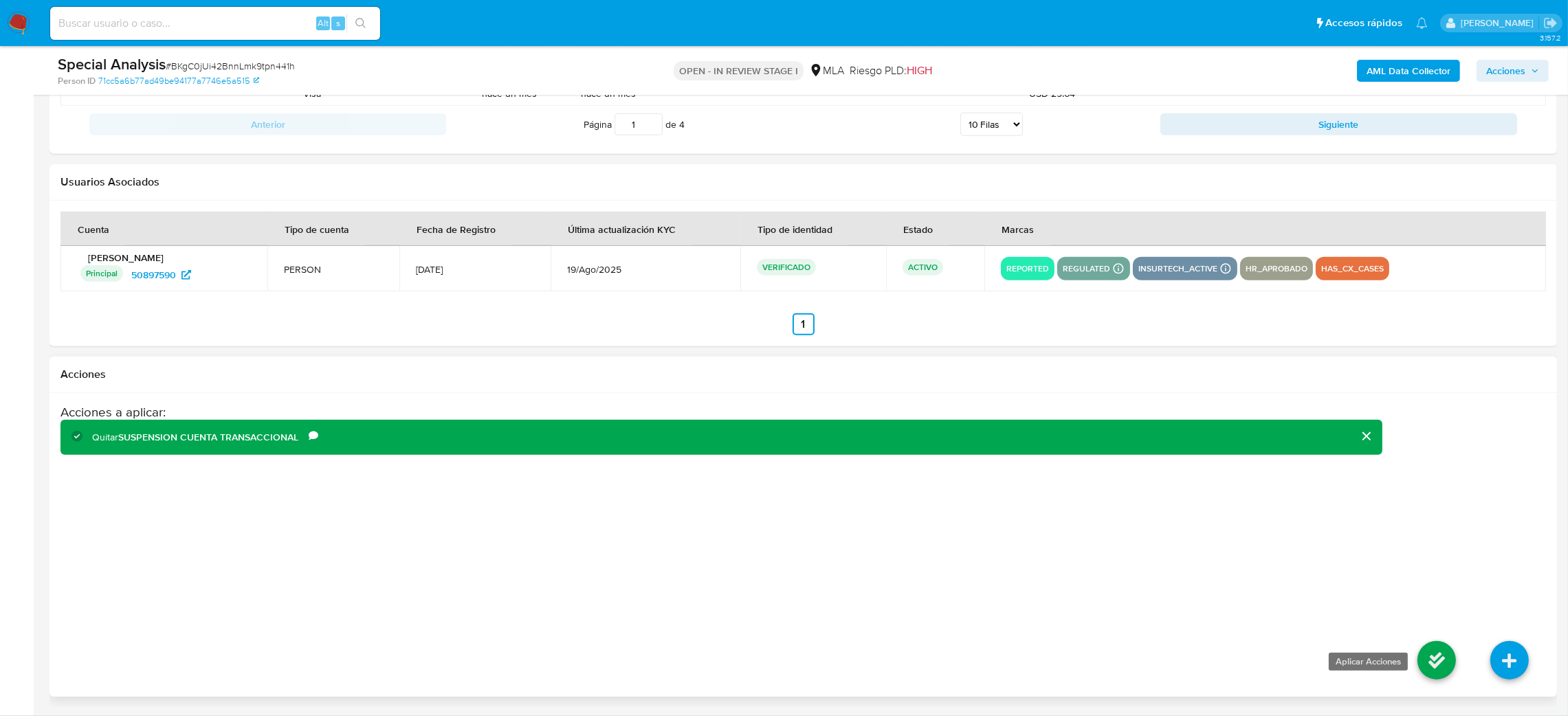
click at [1442, 664] on icon at bounding box center [1437, 660] width 38 height 38
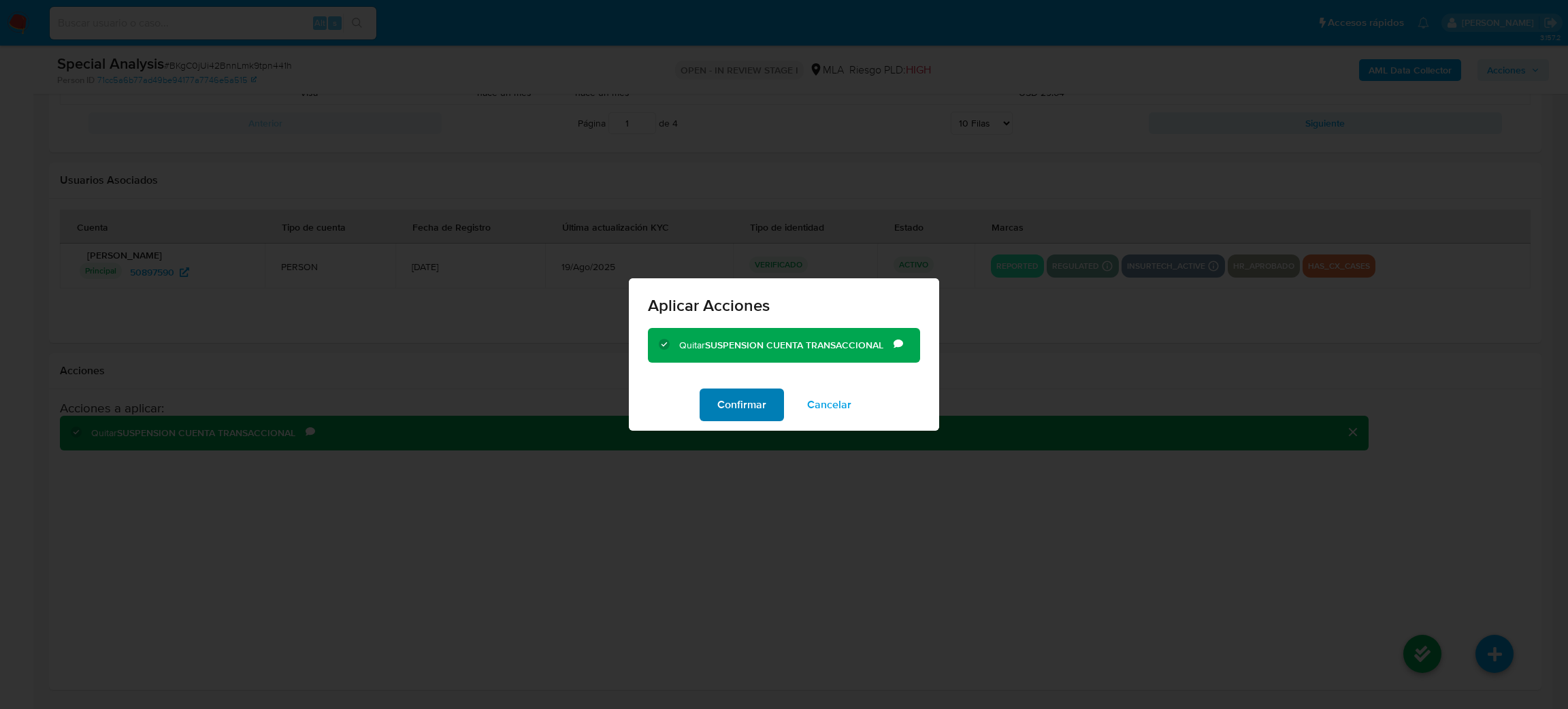
click at [747, 410] on span "Confirmar" at bounding box center [741, 404] width 49 height 30
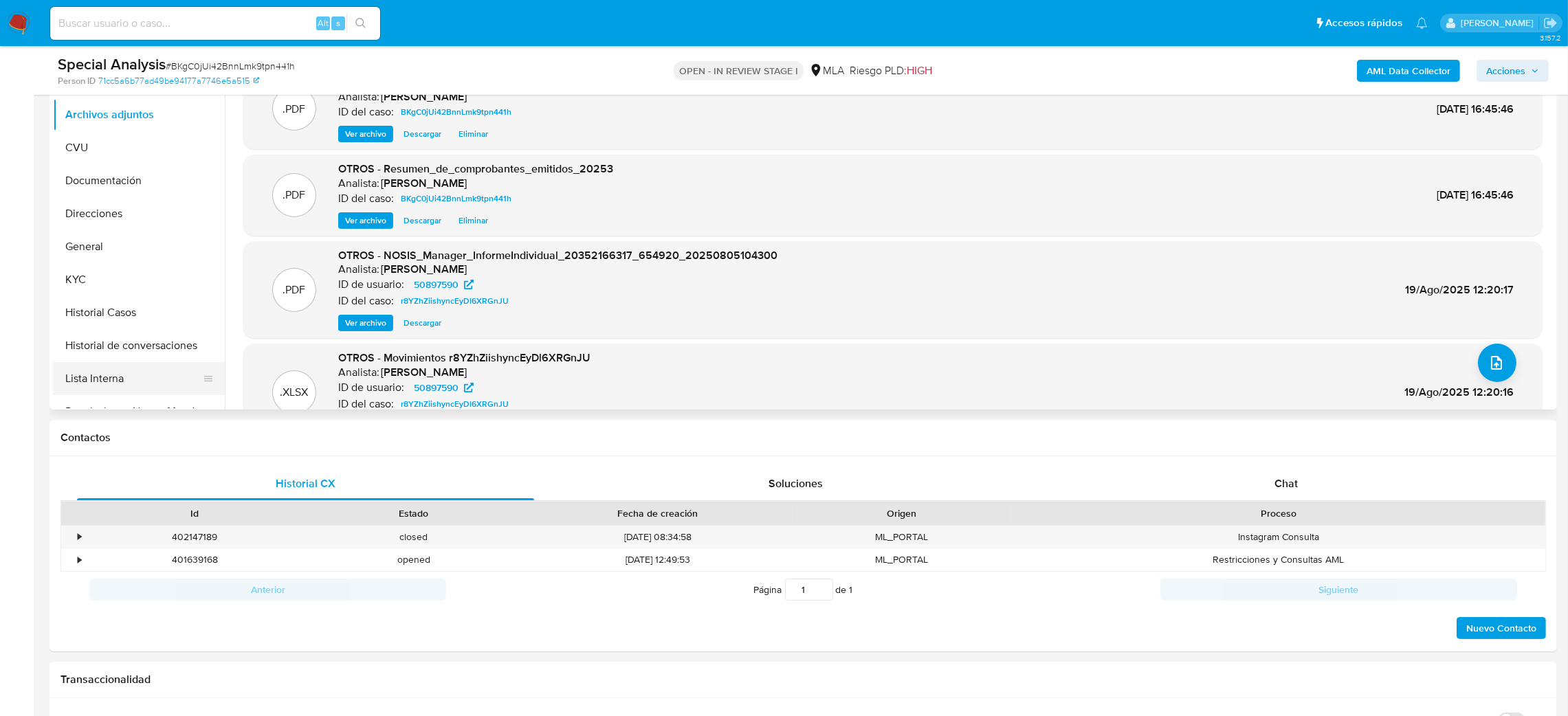
scroll to position [103, 0]
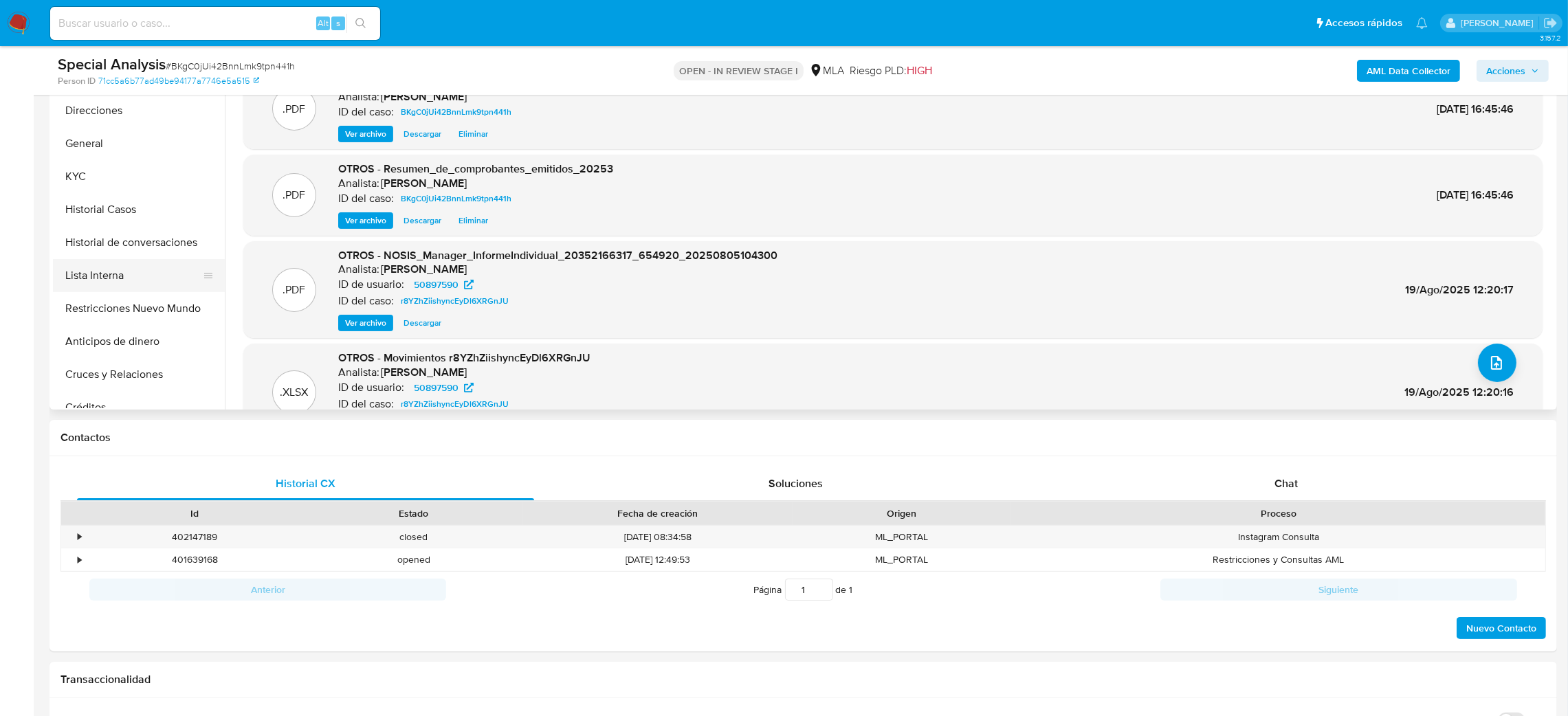
click at [125, 280] on button "Lista Interna" at bounding box center [133, 275] width 161 height 33
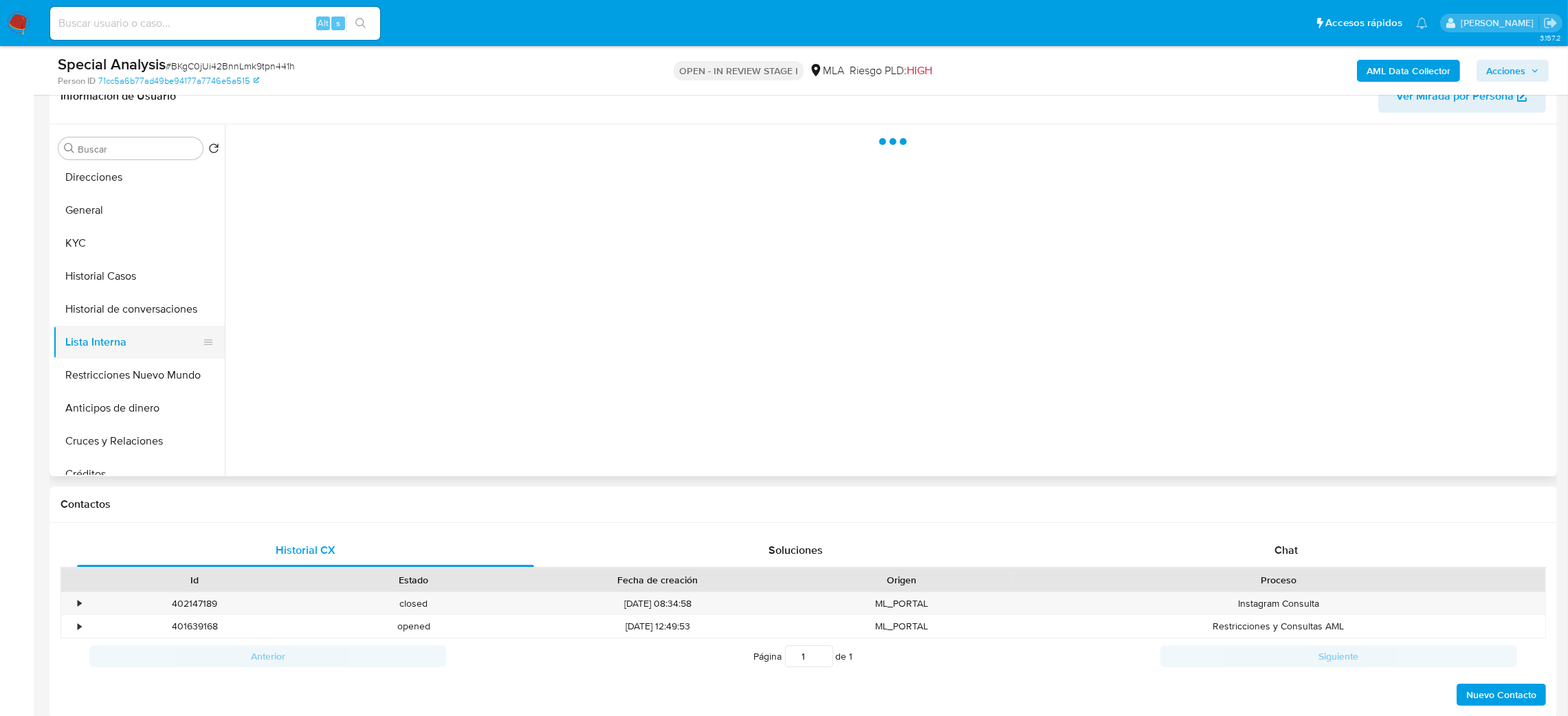
scroll to position [196, 0]
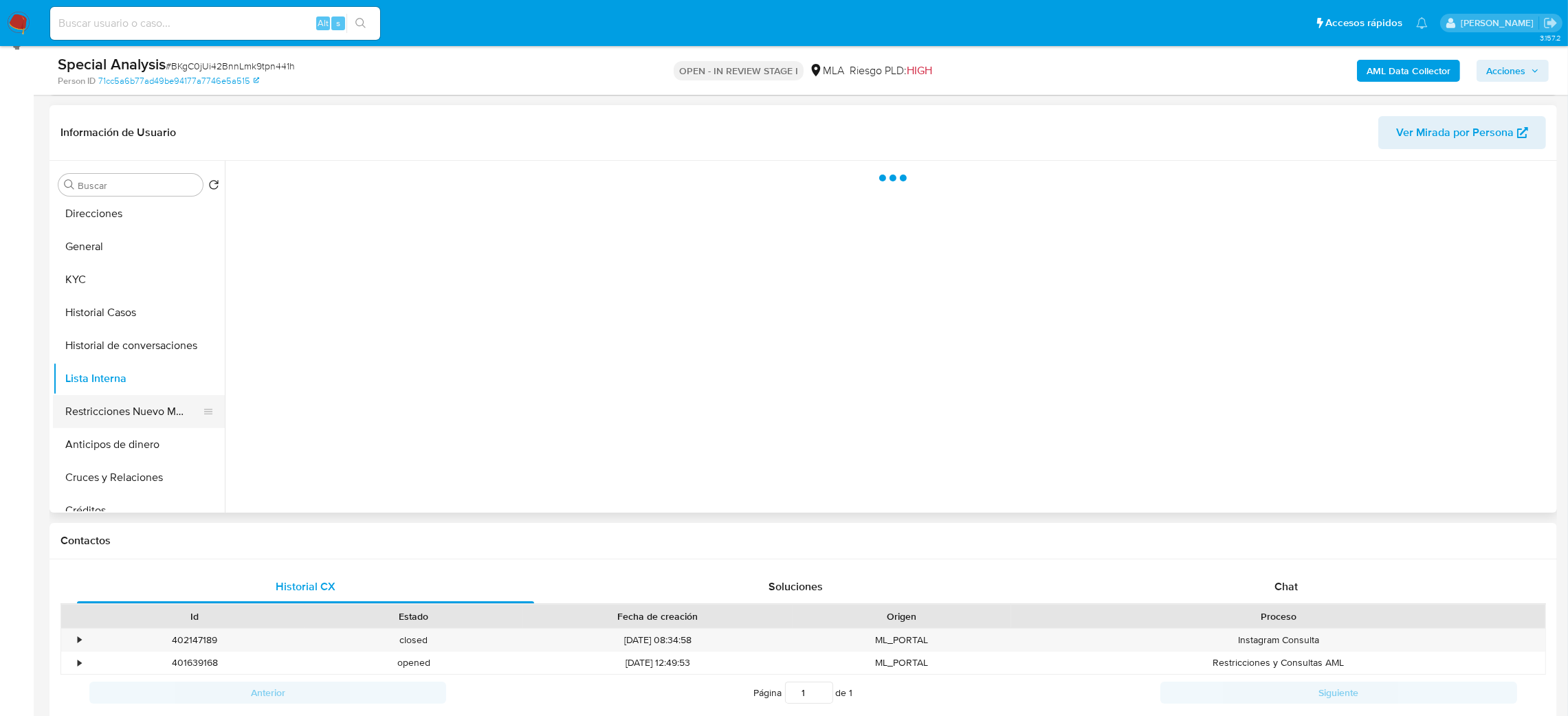
click at [148, 402] on button "Restricciones Nuevo Mundo" at bounding box center [133, 411] width 161 height 33
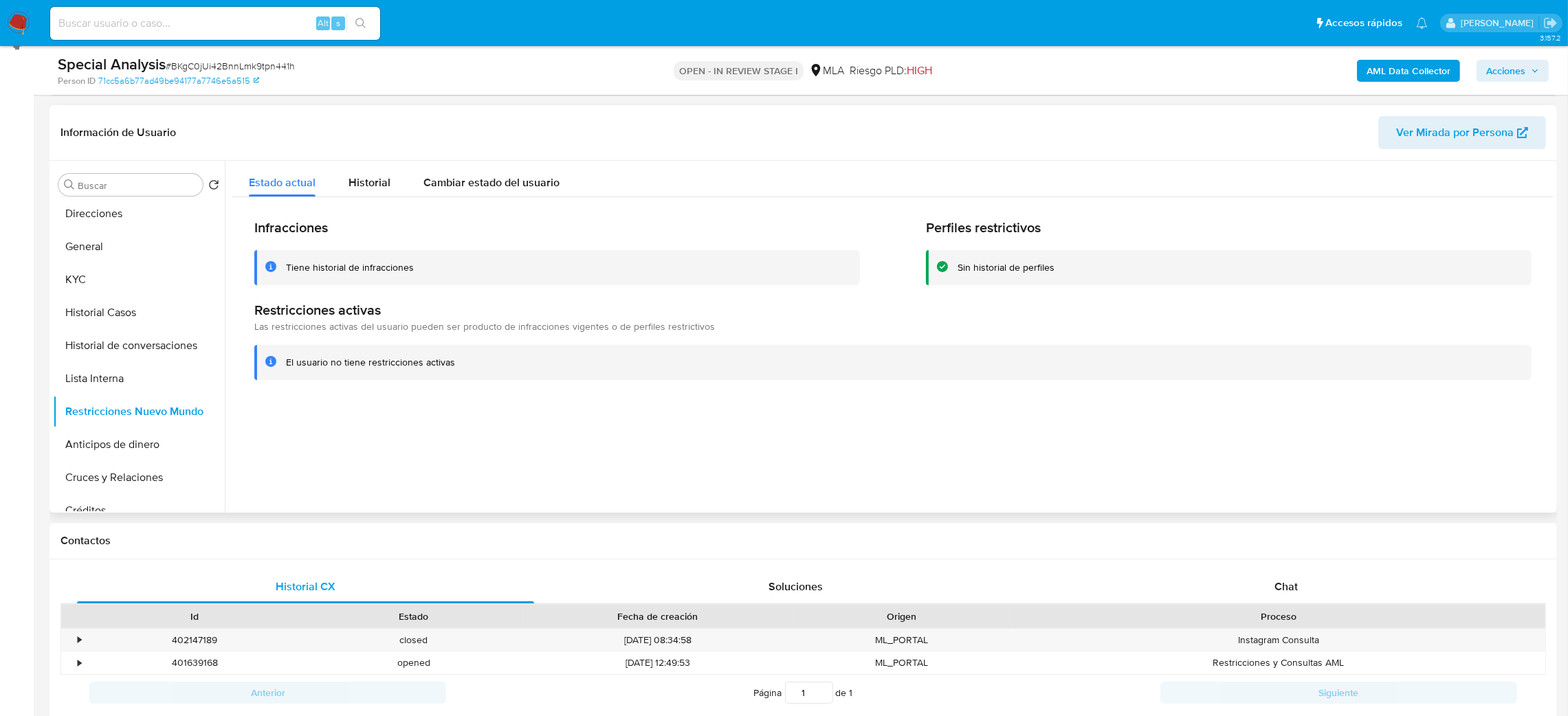
click at [350, 200] on div "Infracciones Tiene historial de infracciones Perfiles restrictivos Sin historia…" at bounding box center [892, 300] width 1321 height 204
click at [360, 161] on div "Historial" at bounding box center [369, 179] width 42 height 37
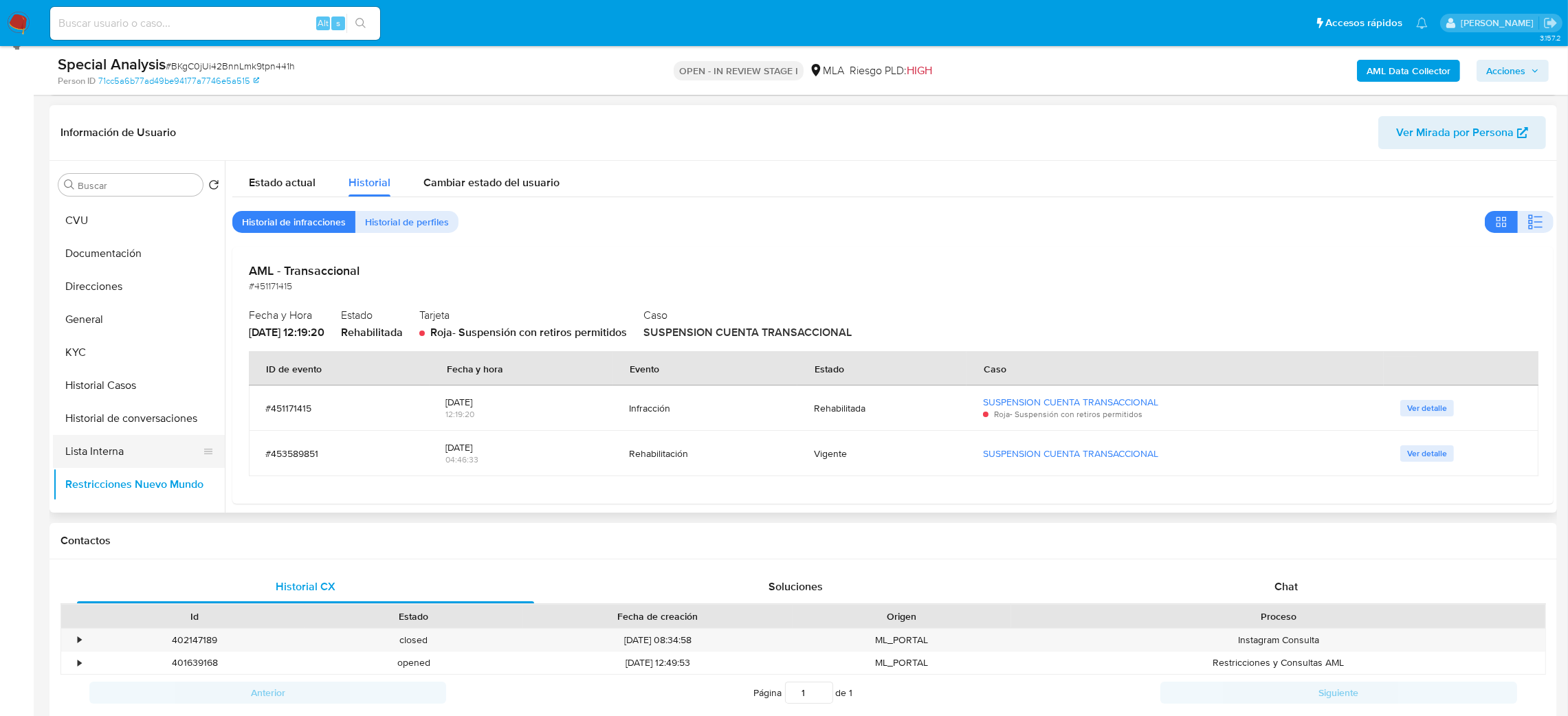
scroll to position [0, 0]
click at [117, 344] on button "General" at bounding box center [133, 350] width 161 height 33
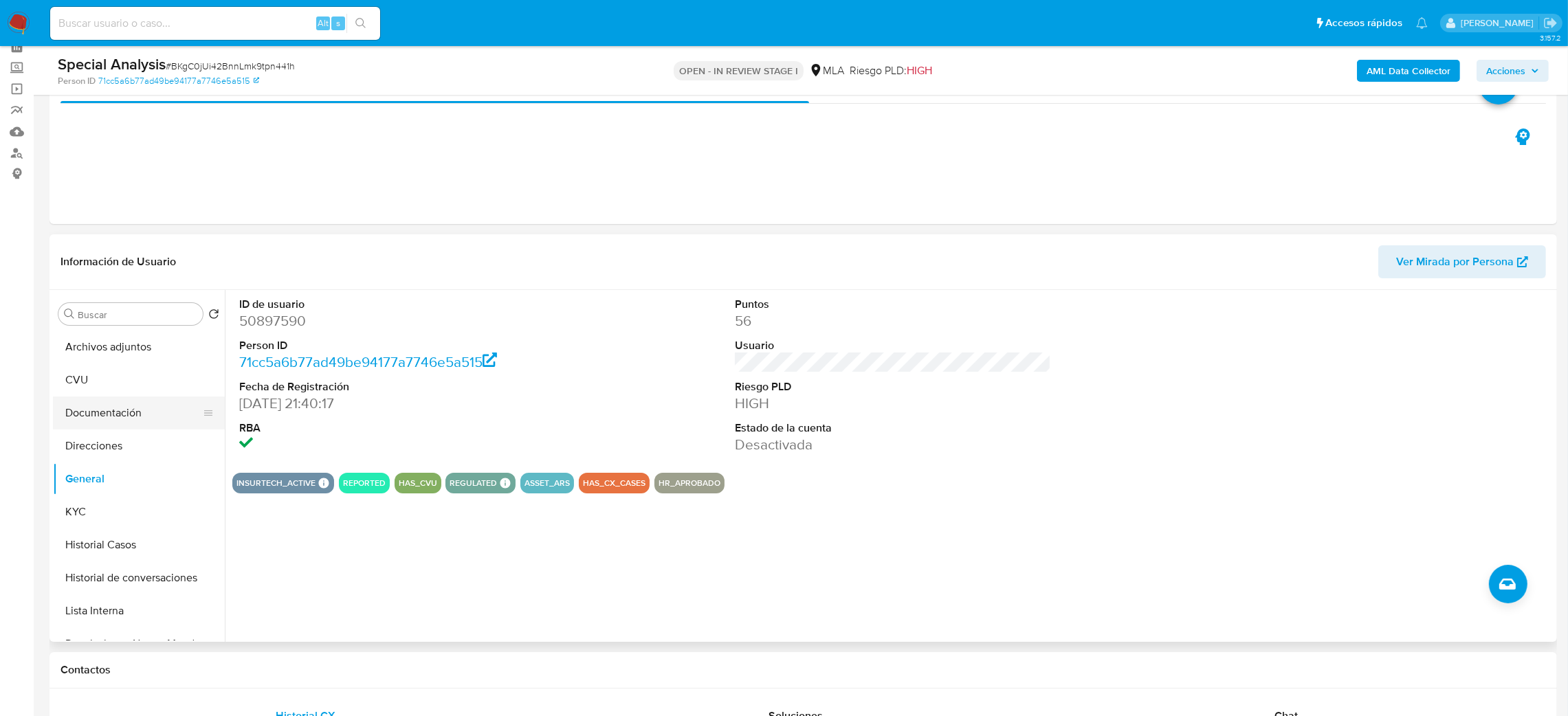
scroll to position [103, 0]
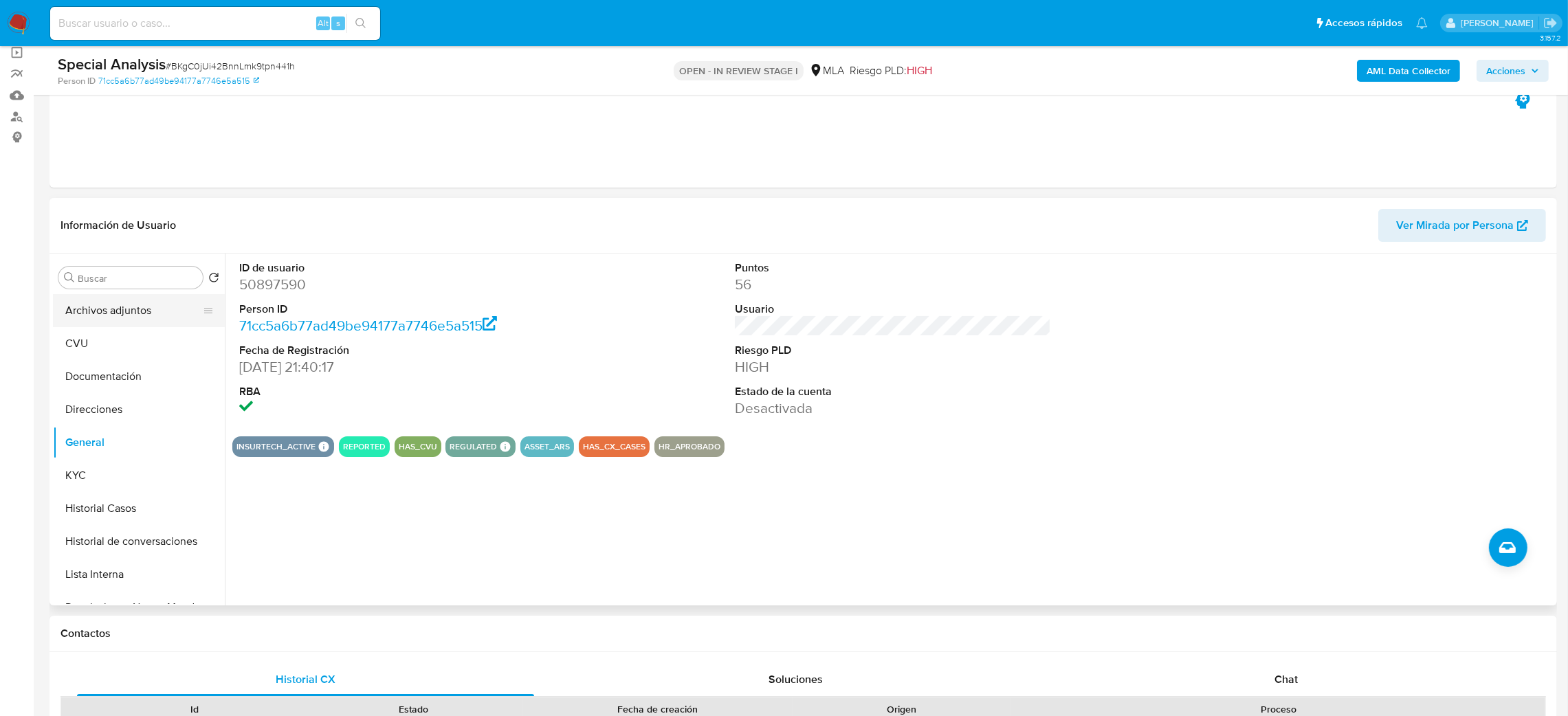
click at [90, 311] on button "Archivos adjuntos" at bounding box center [133, 311] width 161 height 33
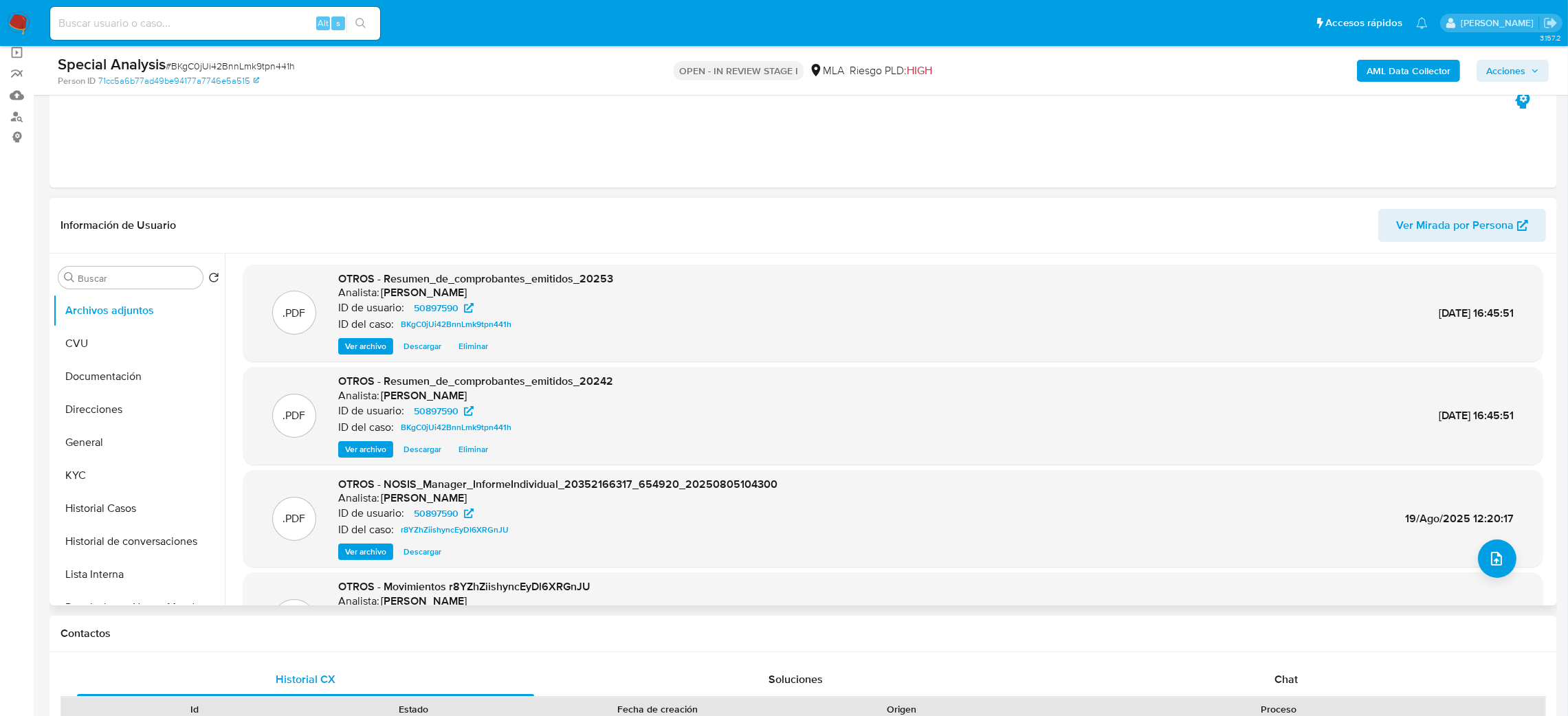
scroll to position [115, 0]
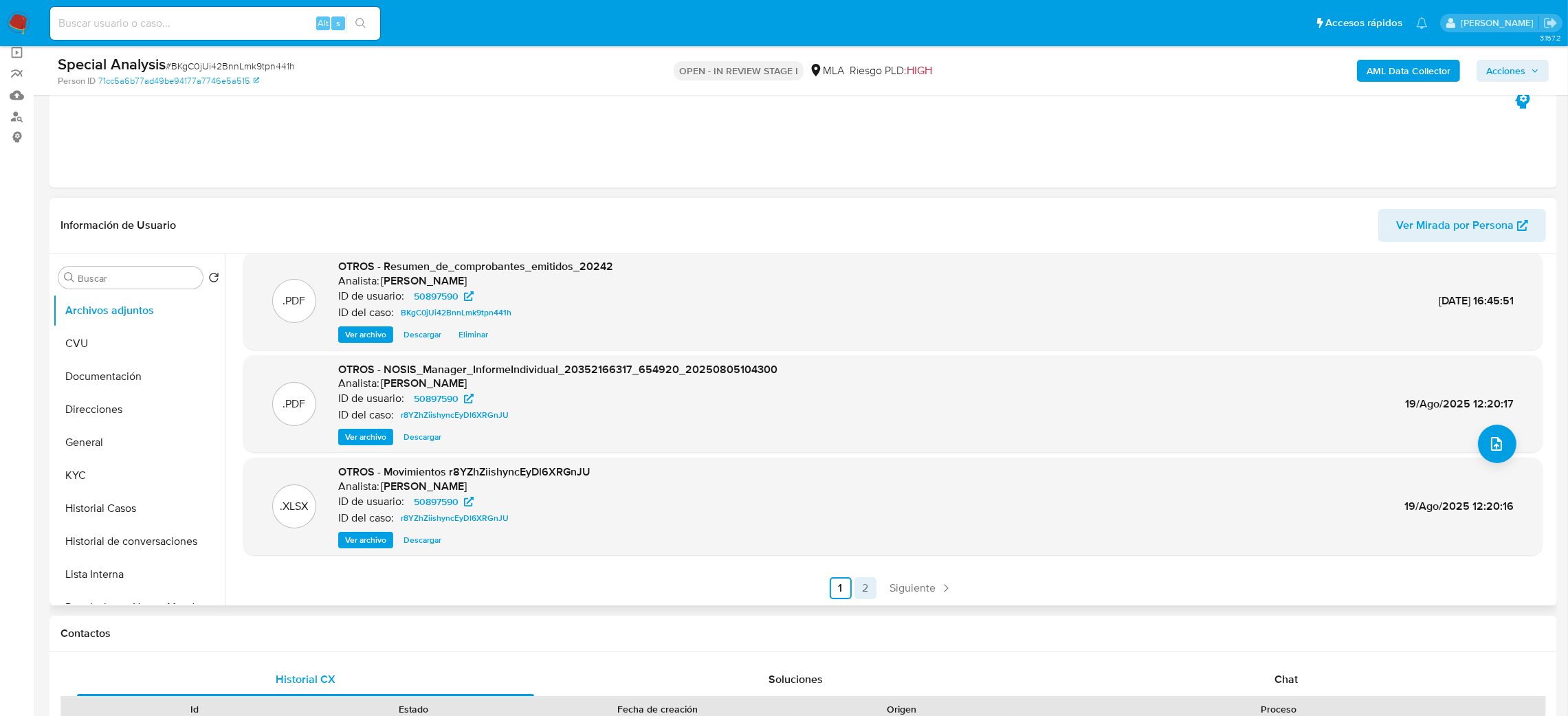
click at [859, 586] on link "2" at bounding box center [866, 588] width 22 height 22
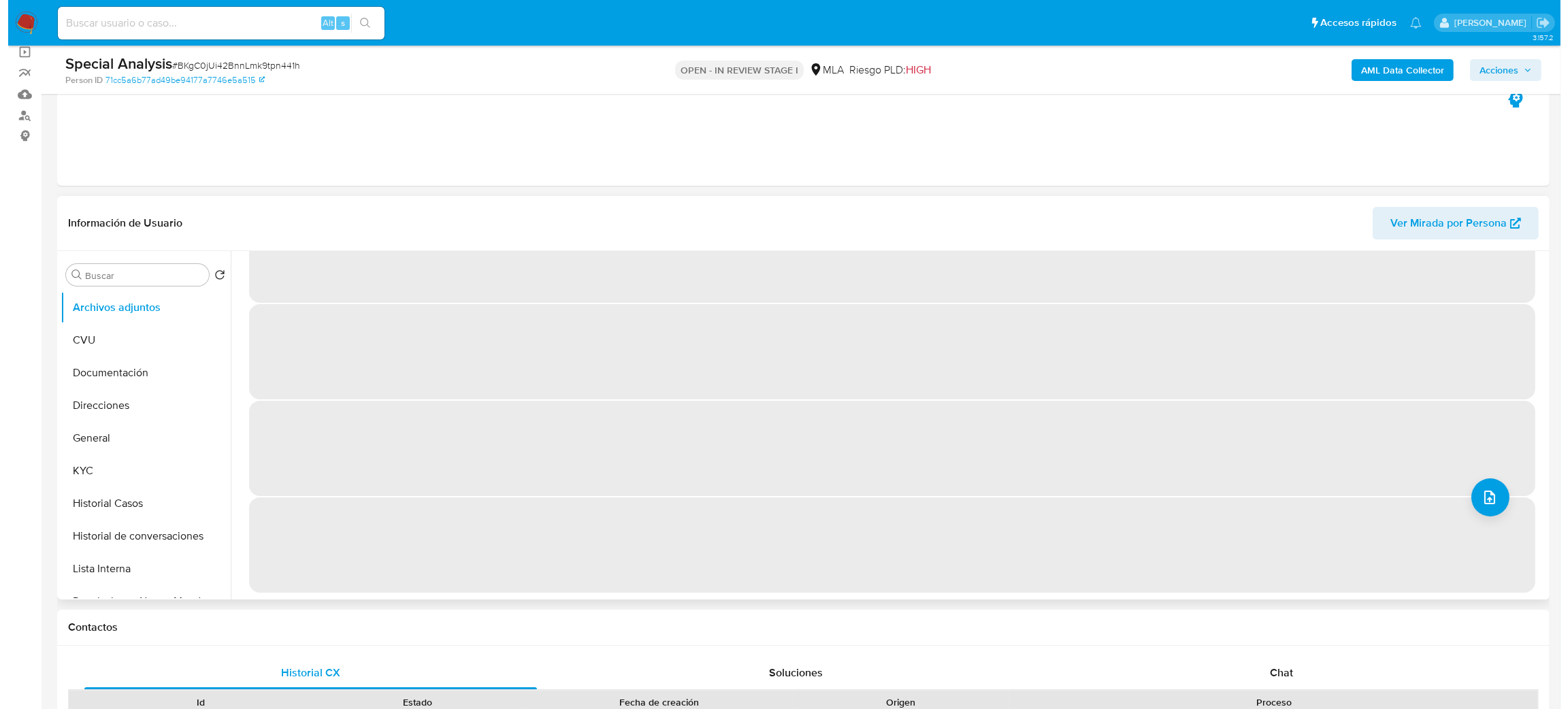
scroll to position [0, 0]
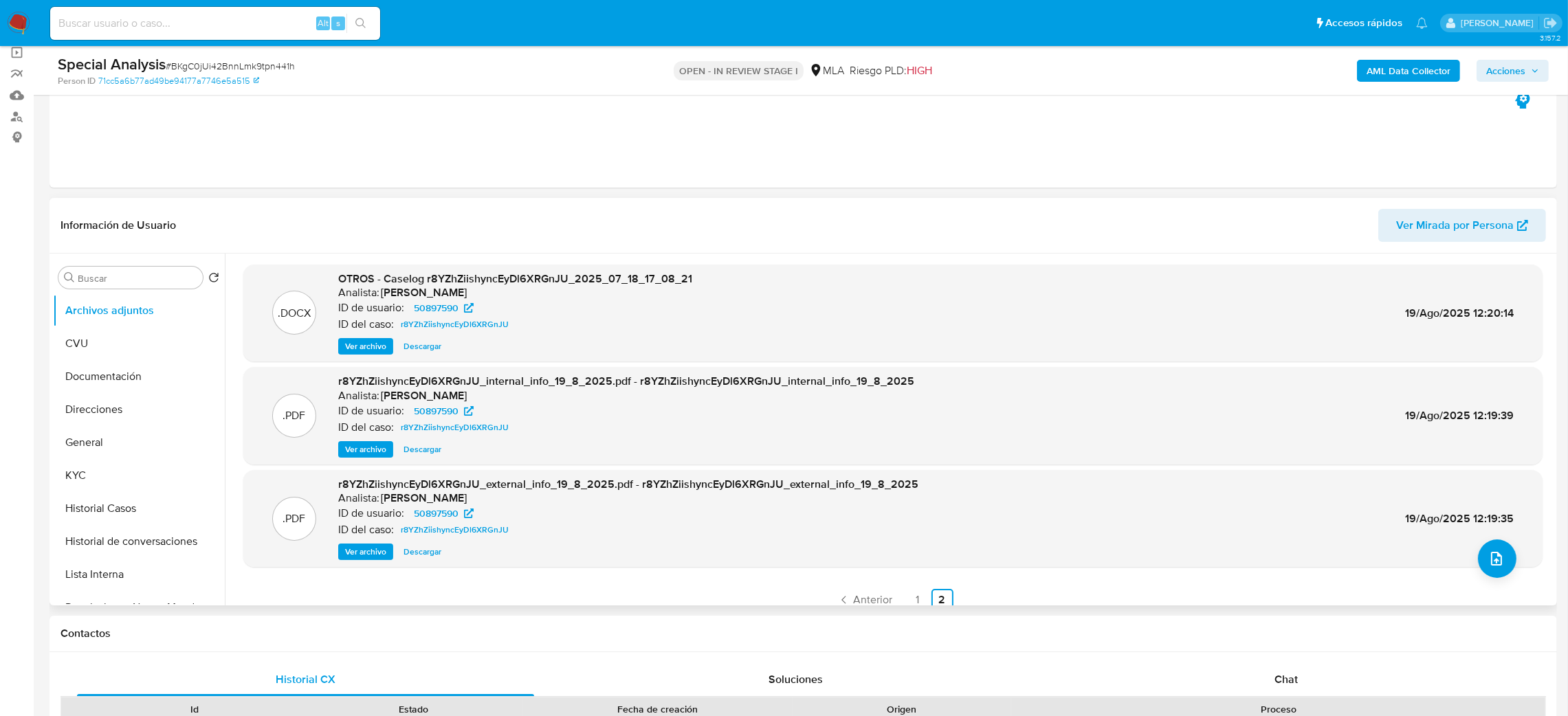
click at [358, 346] on span "Ver archivo" at bounding box center [366, 346] width 41 height 14
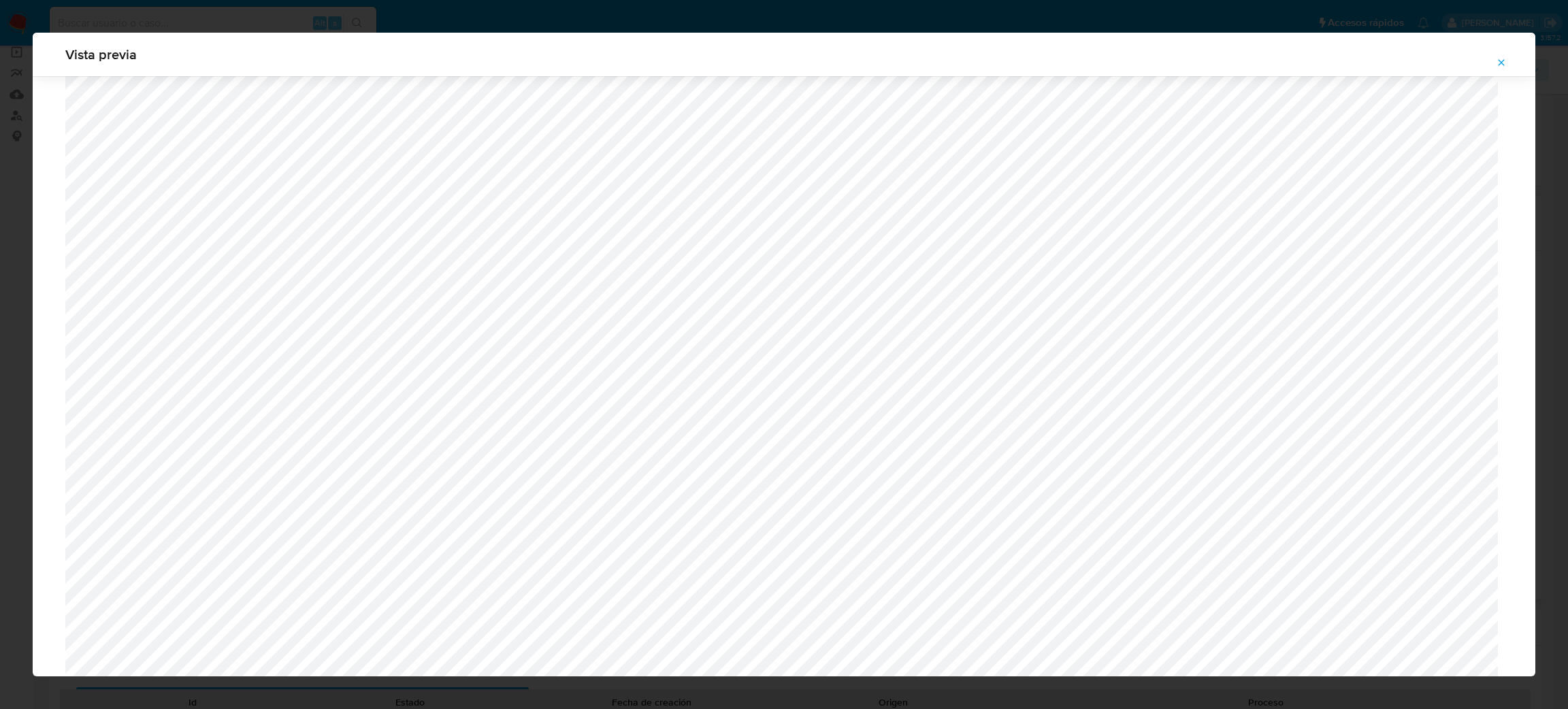
scroll to position [891, 0]
click at [1503, 57] on icon "Attachment preview" at bounding box center [1500, 63] width 11 height 11
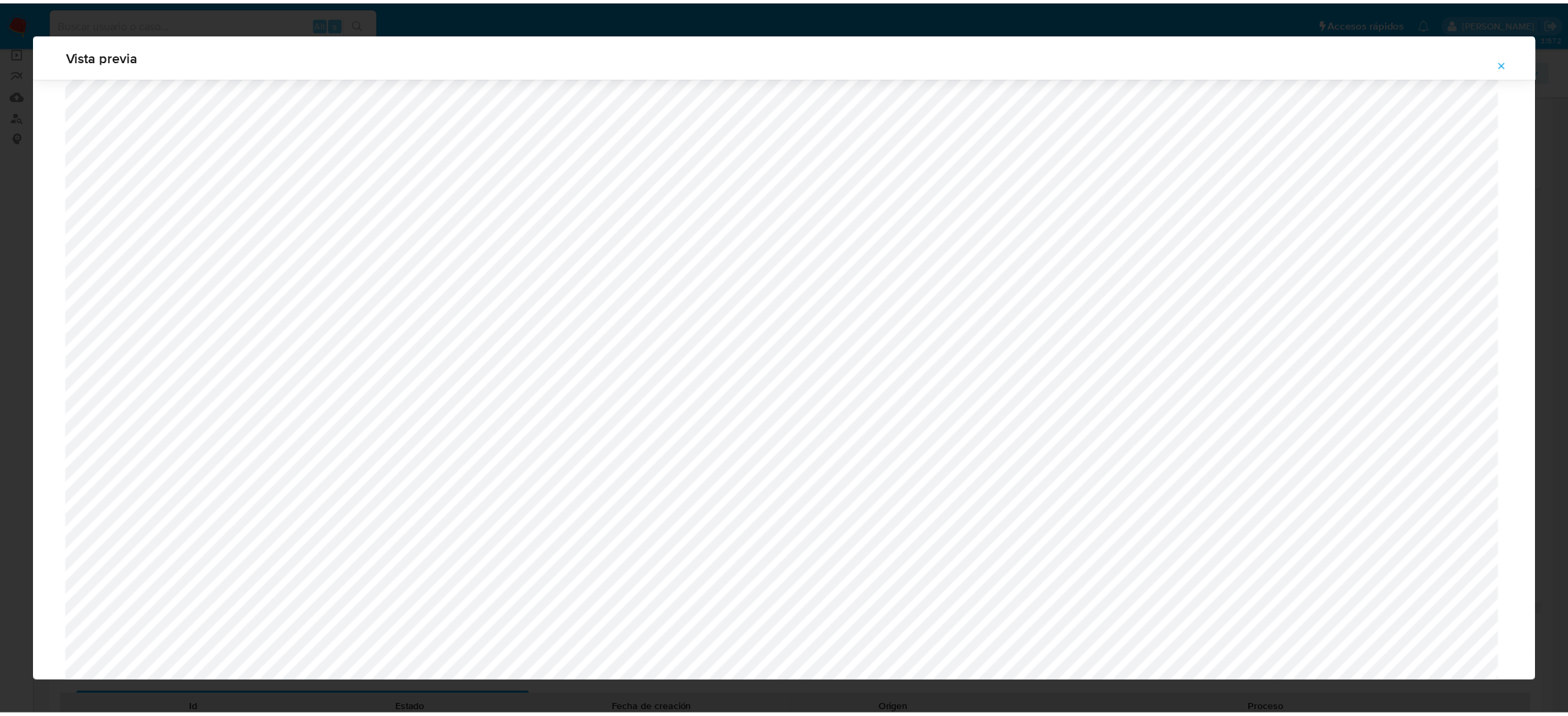
scroll to position [0, 0]
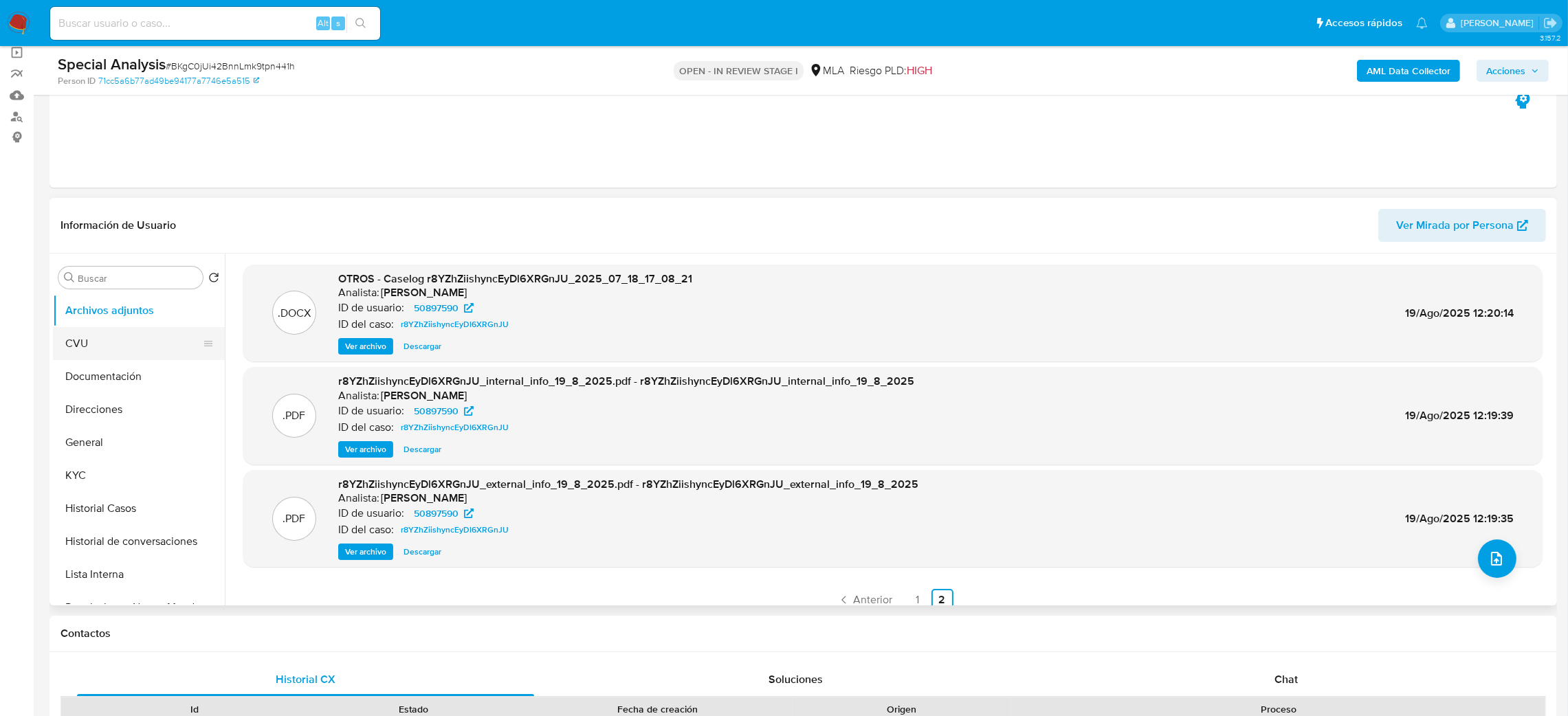
click at [125, 360] on button "Documentación" at bounding box center [139, 376] width 172 height 33
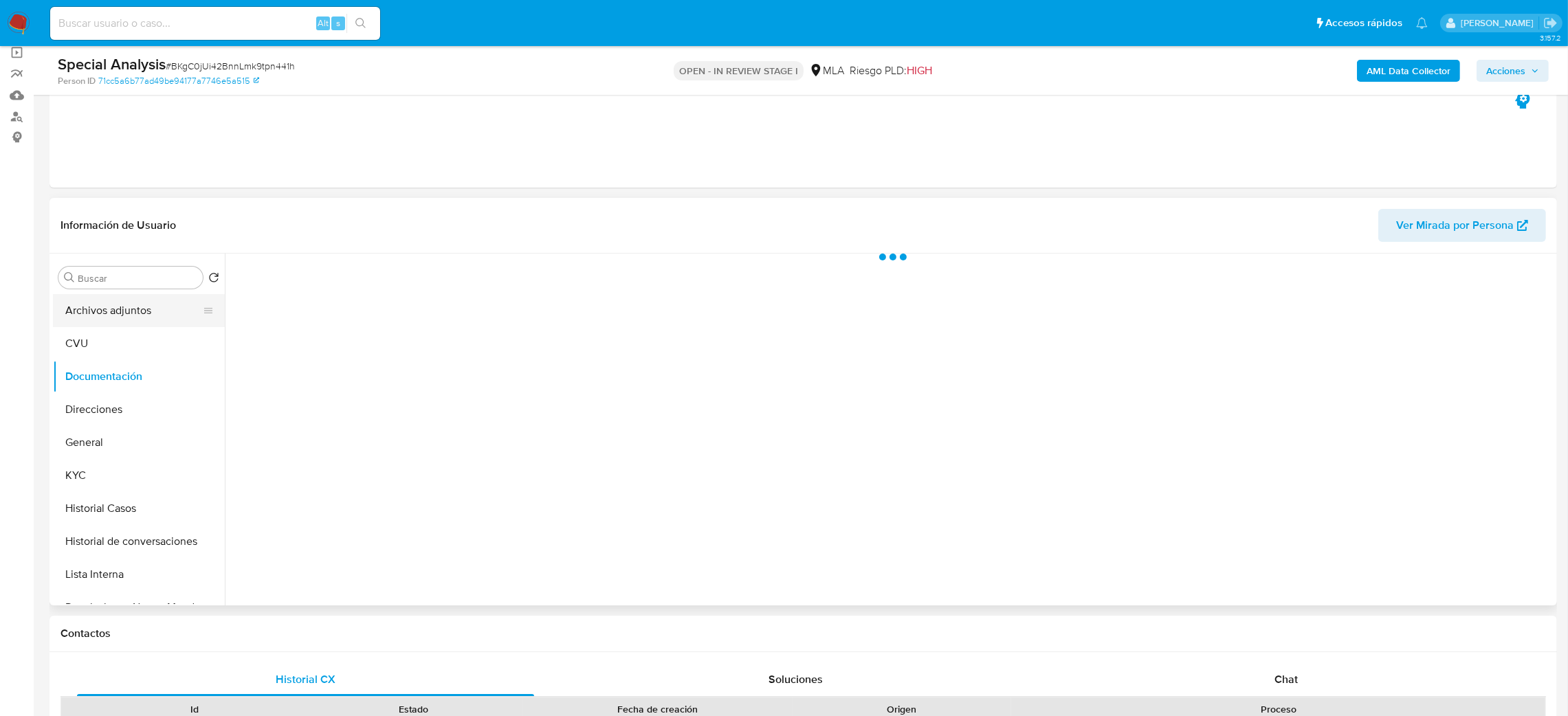
click at [100, 311] on button "Archivos adjuntos" at bounding box center [133, 311] width 161 height 33
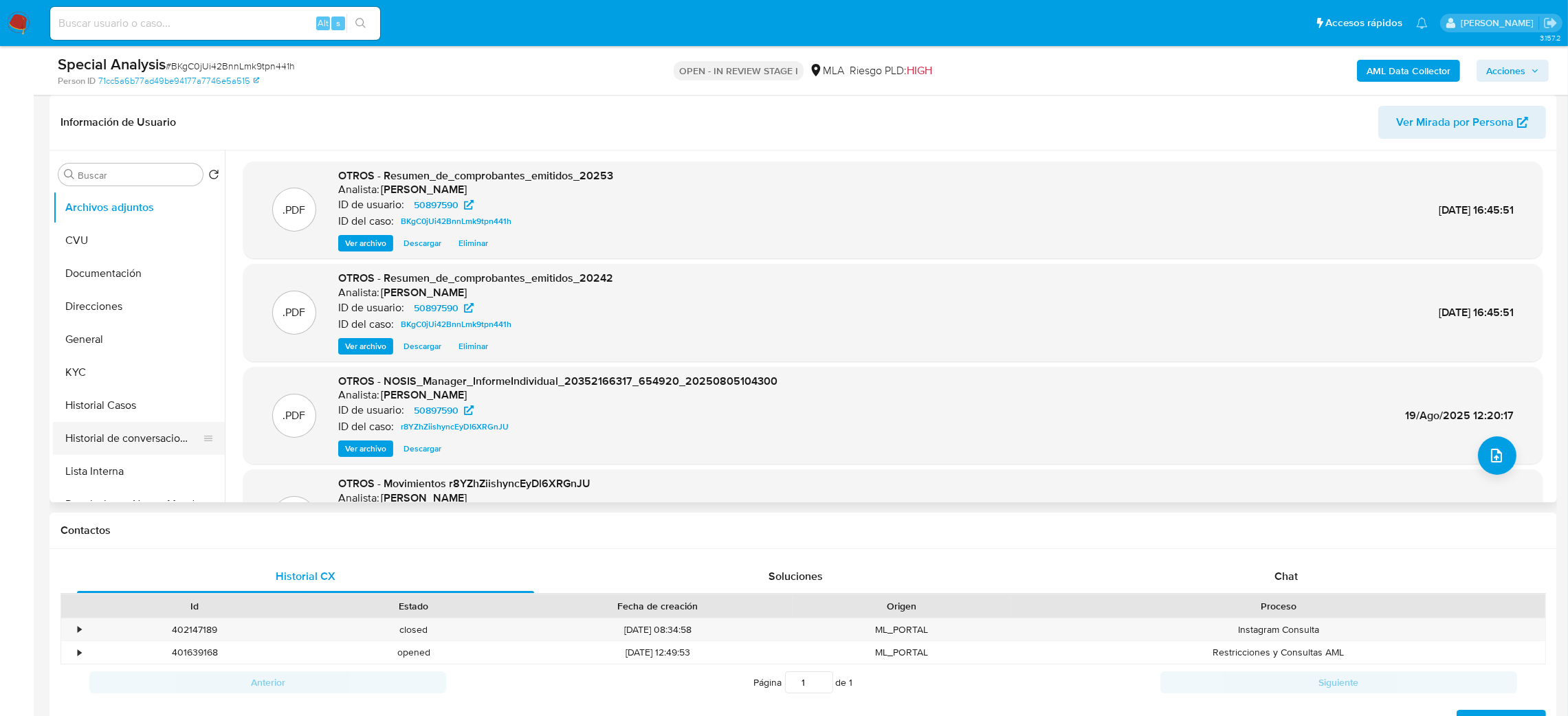
scroll to position [103, 0]
click at [131, 402] on button "Restricciones Nuevo Mundo" at bounding box center [133, 401] width 161 height 33
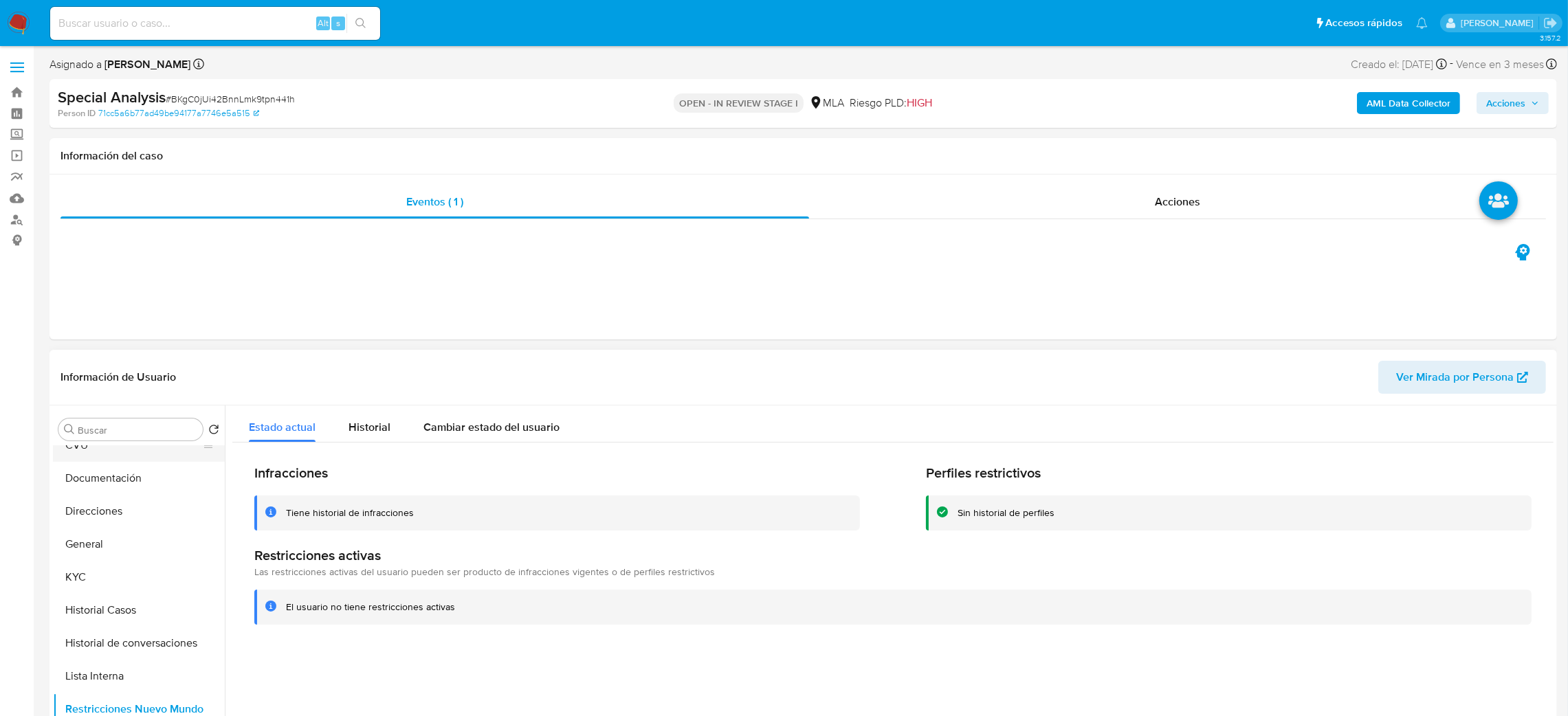
scroll to position [0, 0]
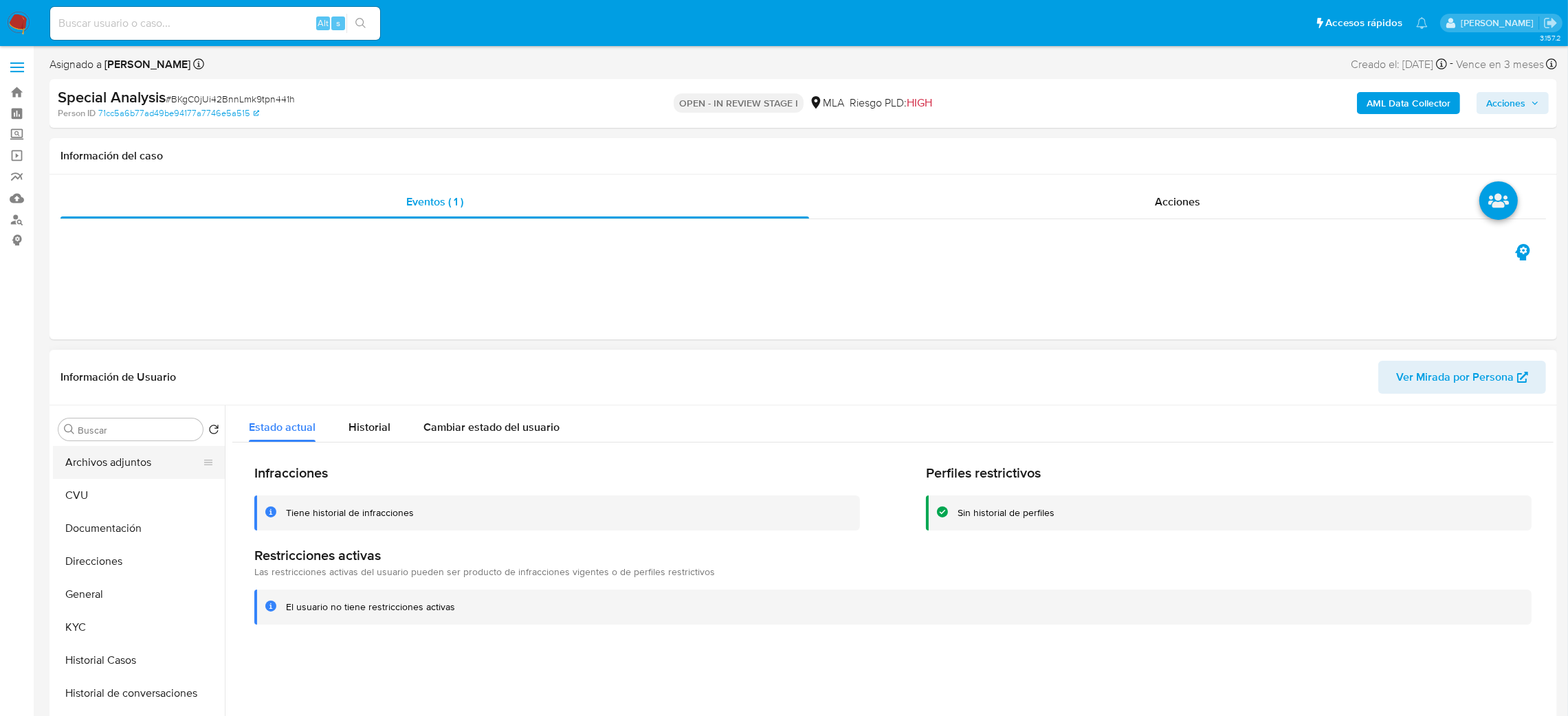
click at [101, 458] on button "Archivos adjuntos" at bounding box center [133, 462] width 161 height 33
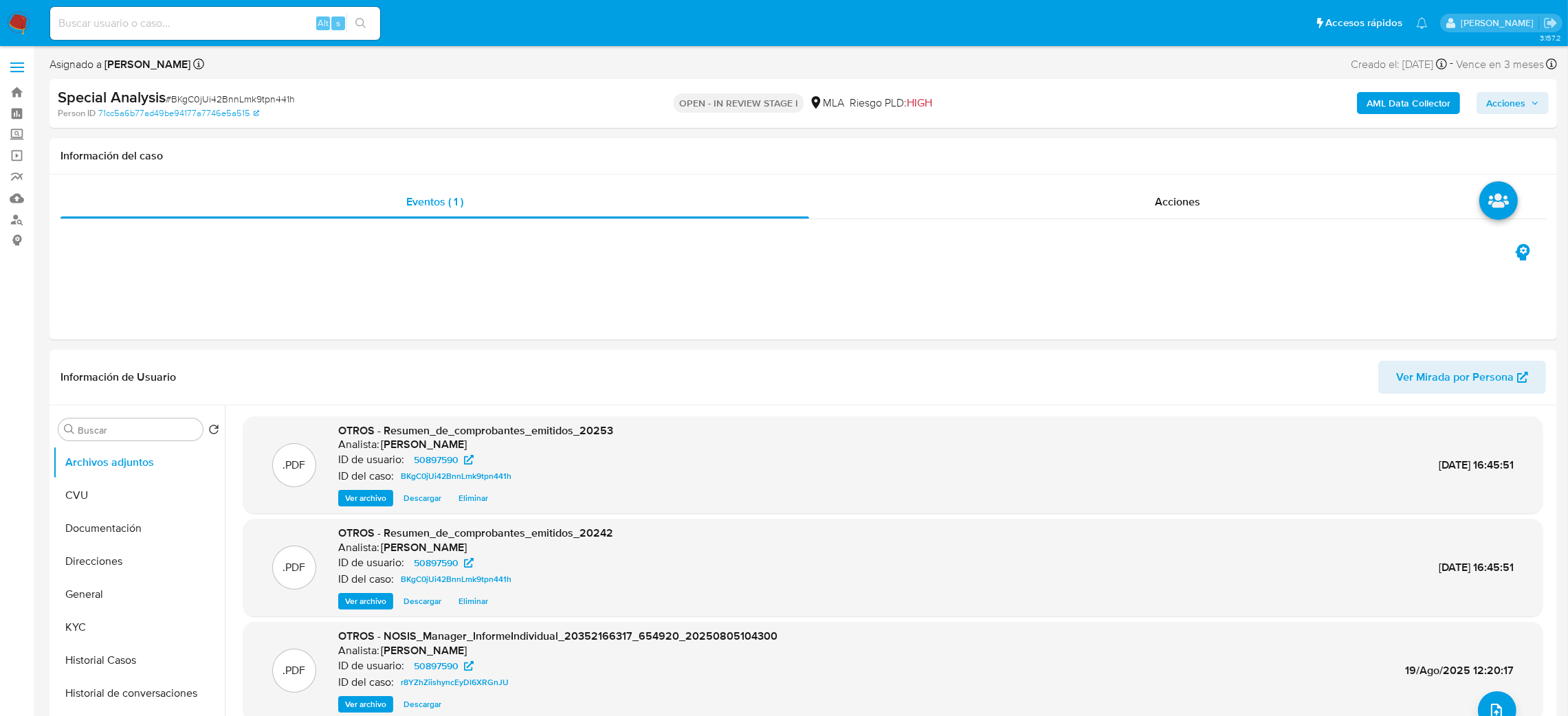
click at [1503, 109] on span "Acciones" at bounding box center [1506, 103] width 39 height 22
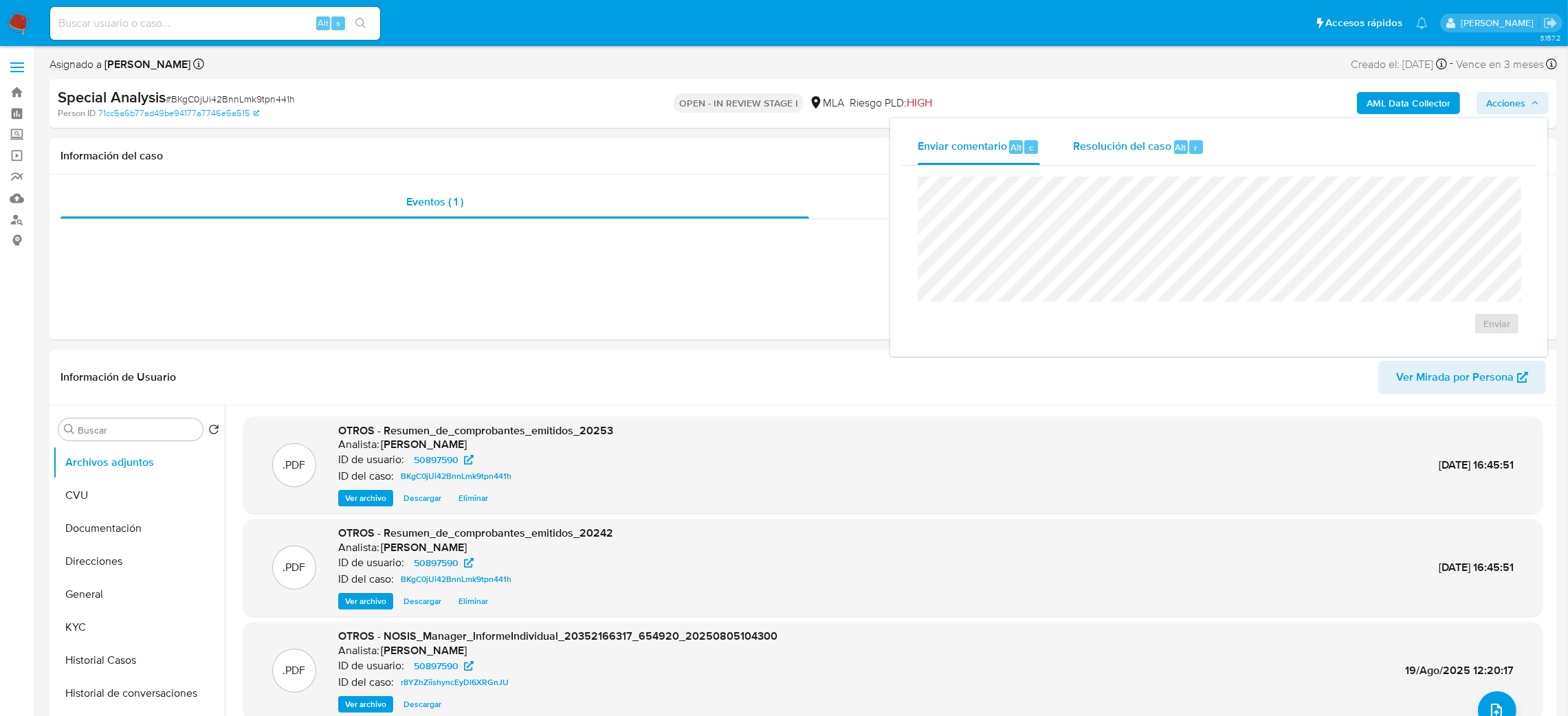
click at [1080, 146] on span "Resolución del caso" at bounding box center [1122, 147] width 98 height 16
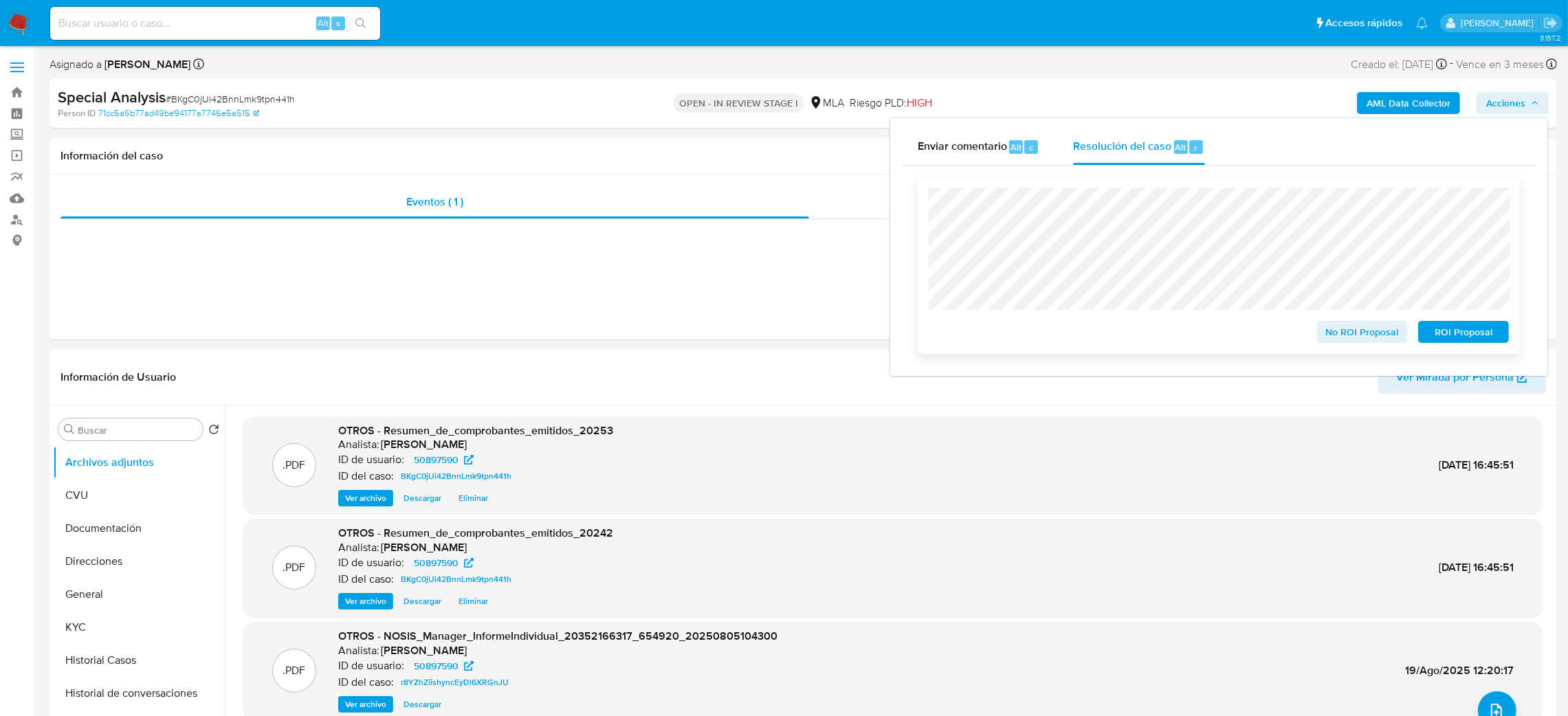
click at [1350, 325] on span "No ROI Proposal" at bounding box center [1362, 332] width 71 height 19
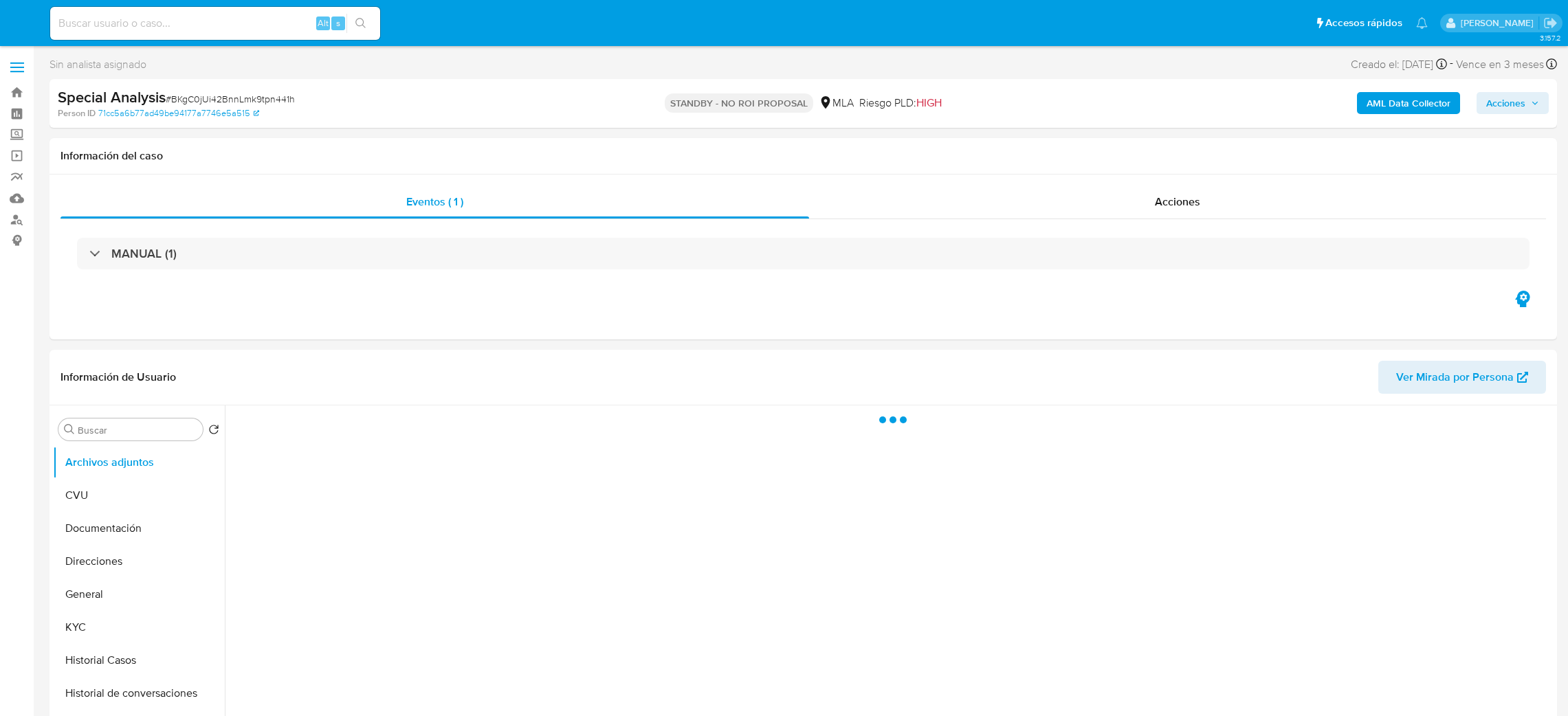
select select "10"
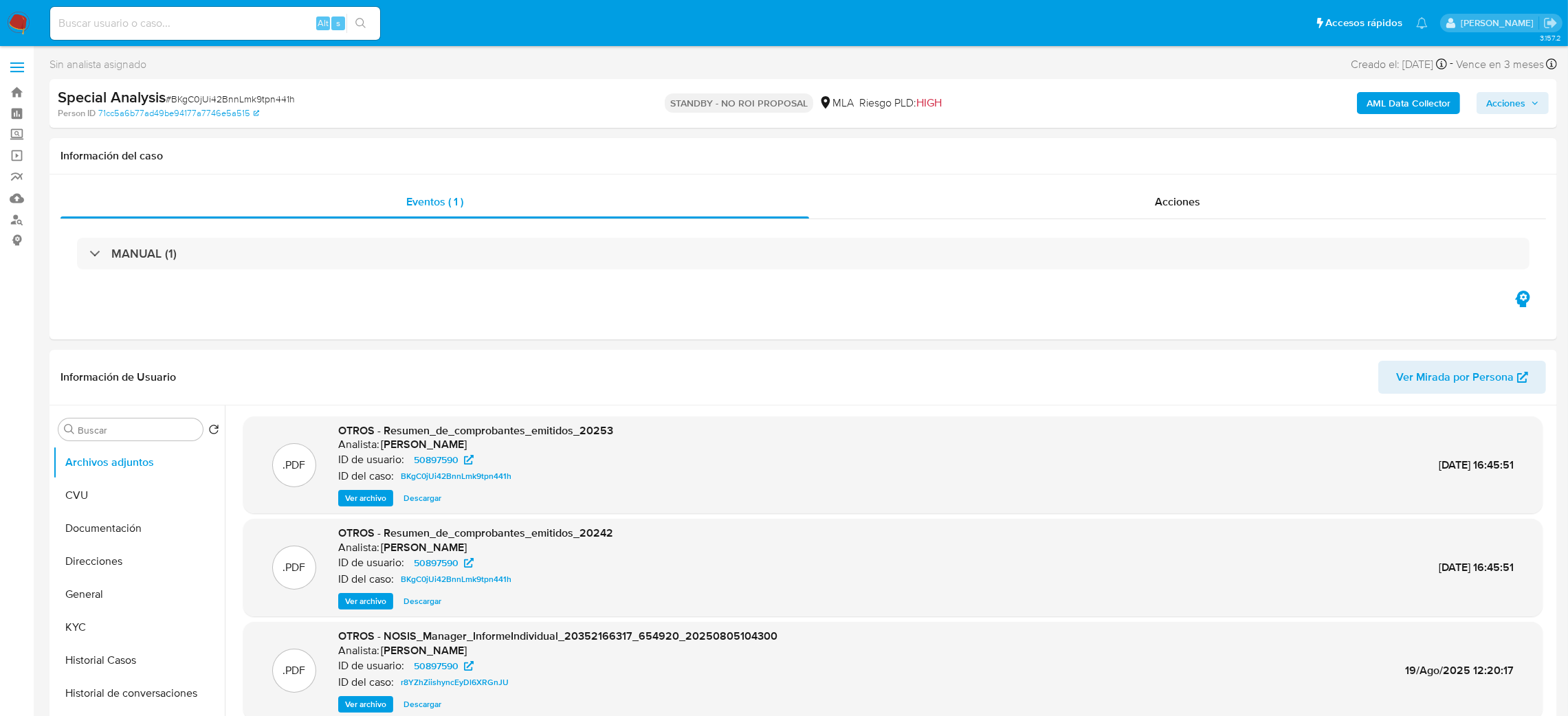
click at [27, 16] on img at bounding box center [18, 23] width 24 height 23
